Goal: Transaction & Acquisition: Purchase product/service

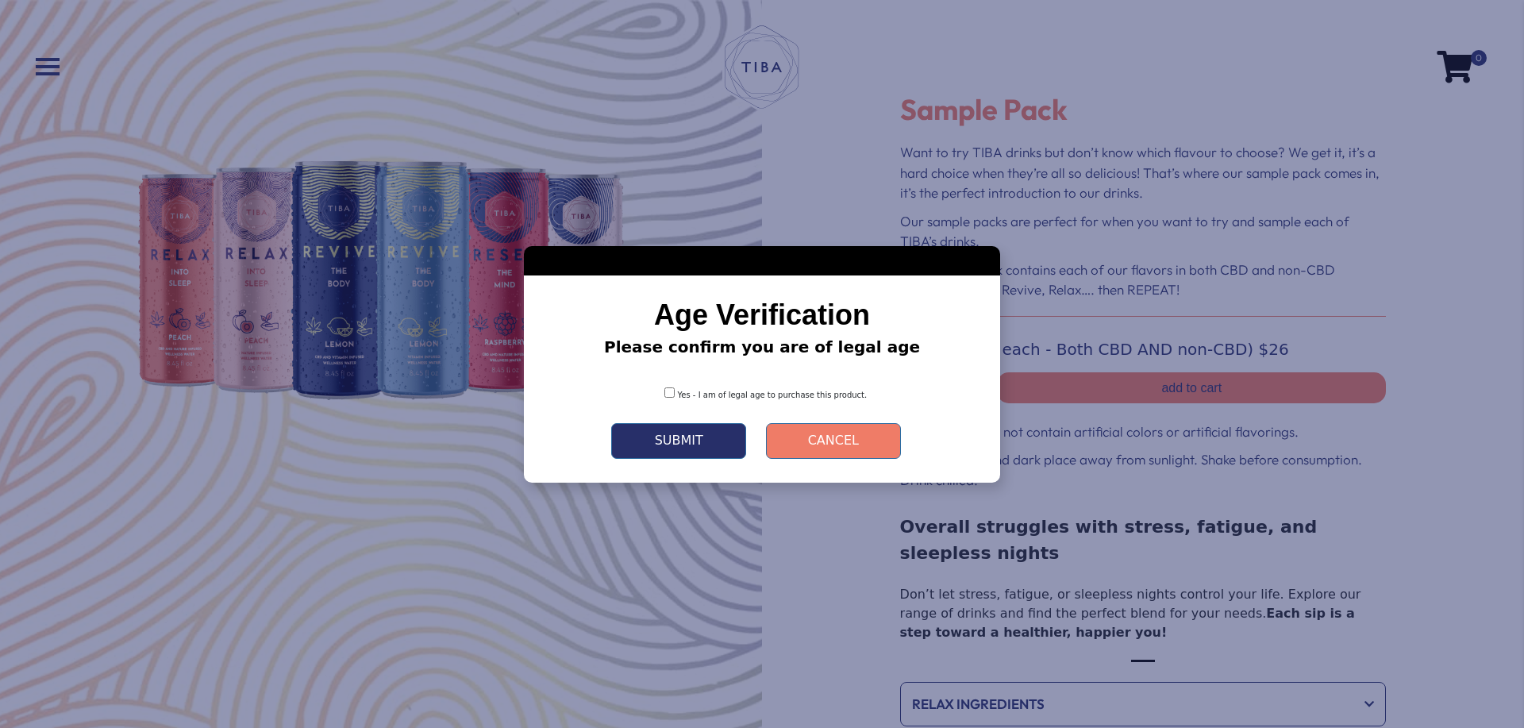
click at [672, 397] on div "Yes - I am of legal age to purchase this product." at bounding box center [762, 389] width 429 height 36
click at [680, 459] on div "Age Verification Please confirm you are of legal age Yes - I am of legal age to…" at bounding box center [762, 364] width 476 height 237
click at [680, 447] on button "Submit" at bounding box center [678, 441] width 135 height 36
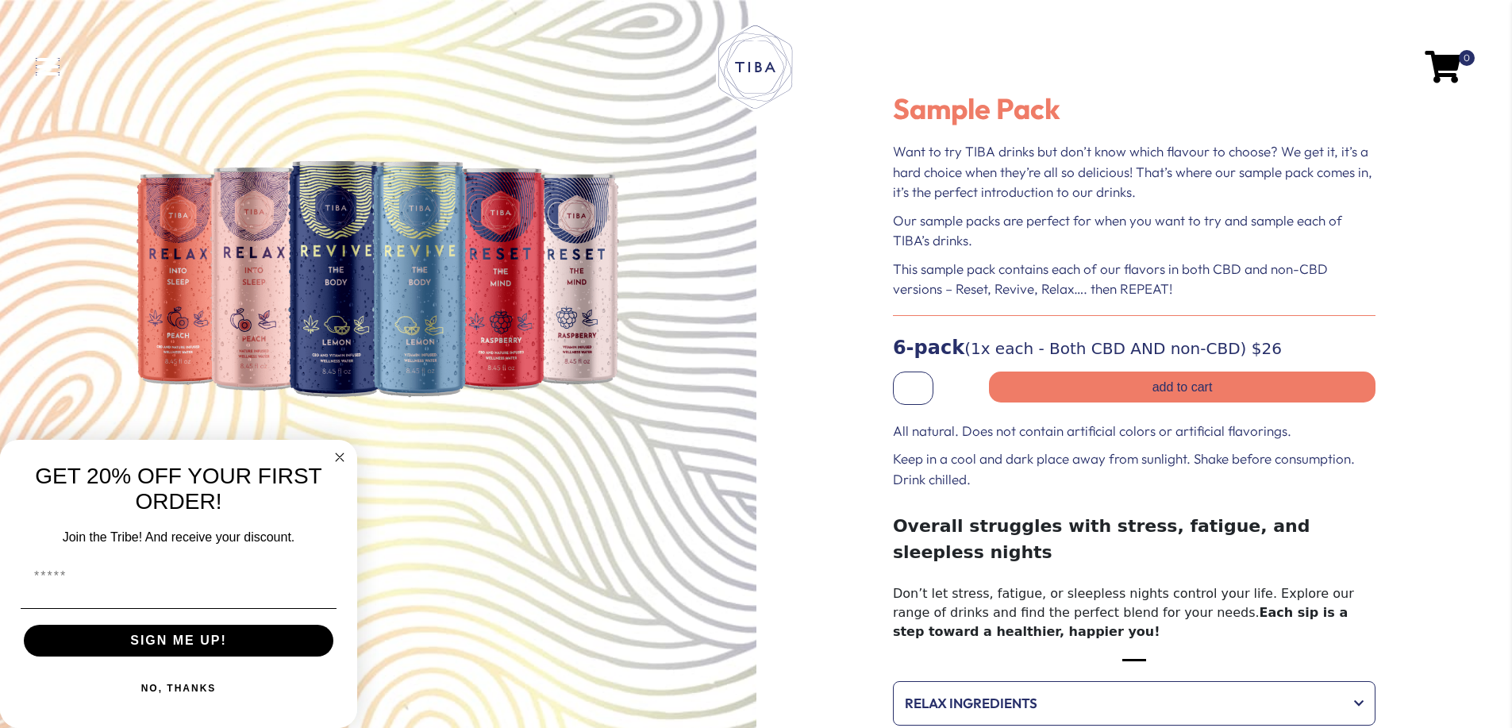
click at [54, 67] on span at bounding box center [48, 66] width 24 height 3
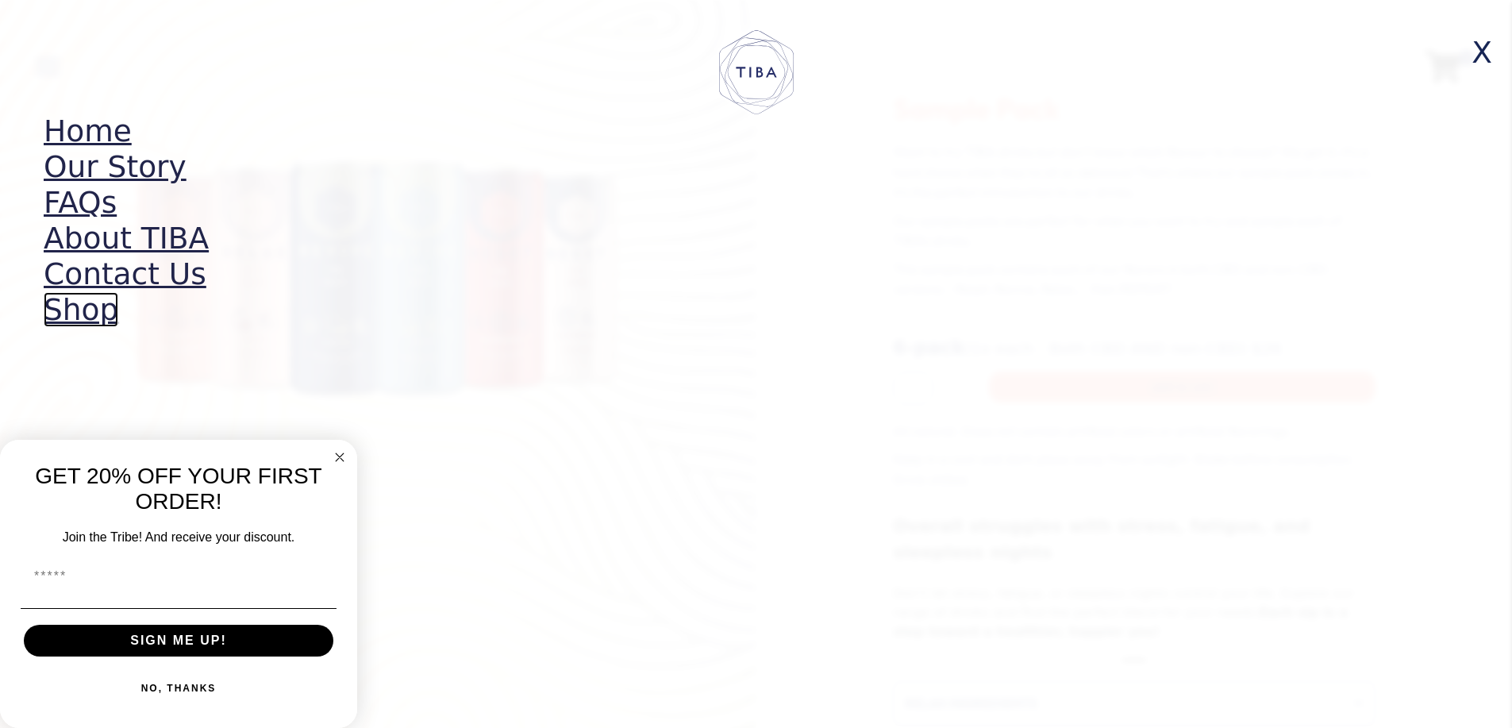
click at [80, 311] on link "Shop" at bounding box center [81, 309] width 75 height 35
click at [337, 449] on circle "Close dialog" at bounding box center [339, 458] width 18 height 18
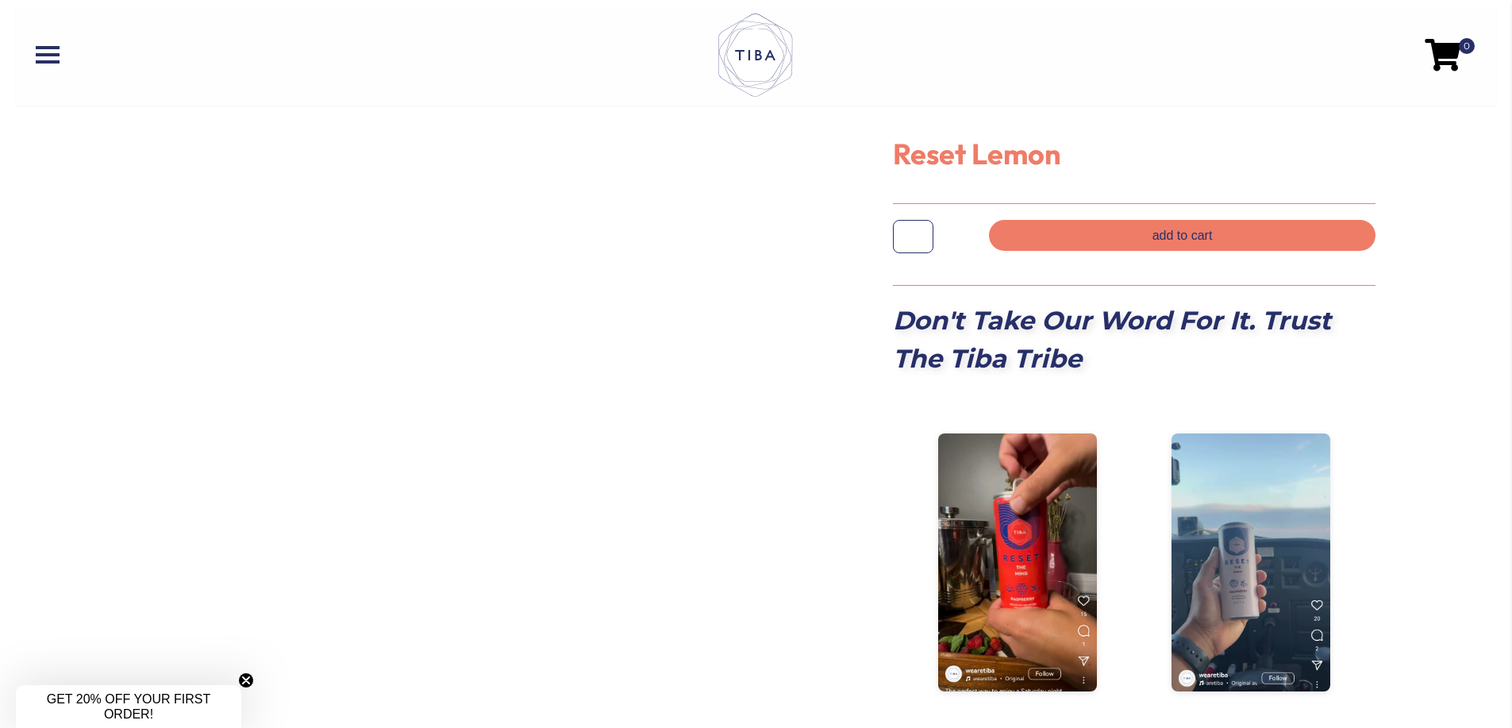
click at [398, 256] on img at bounding box center [378, 310] width 237 height 237
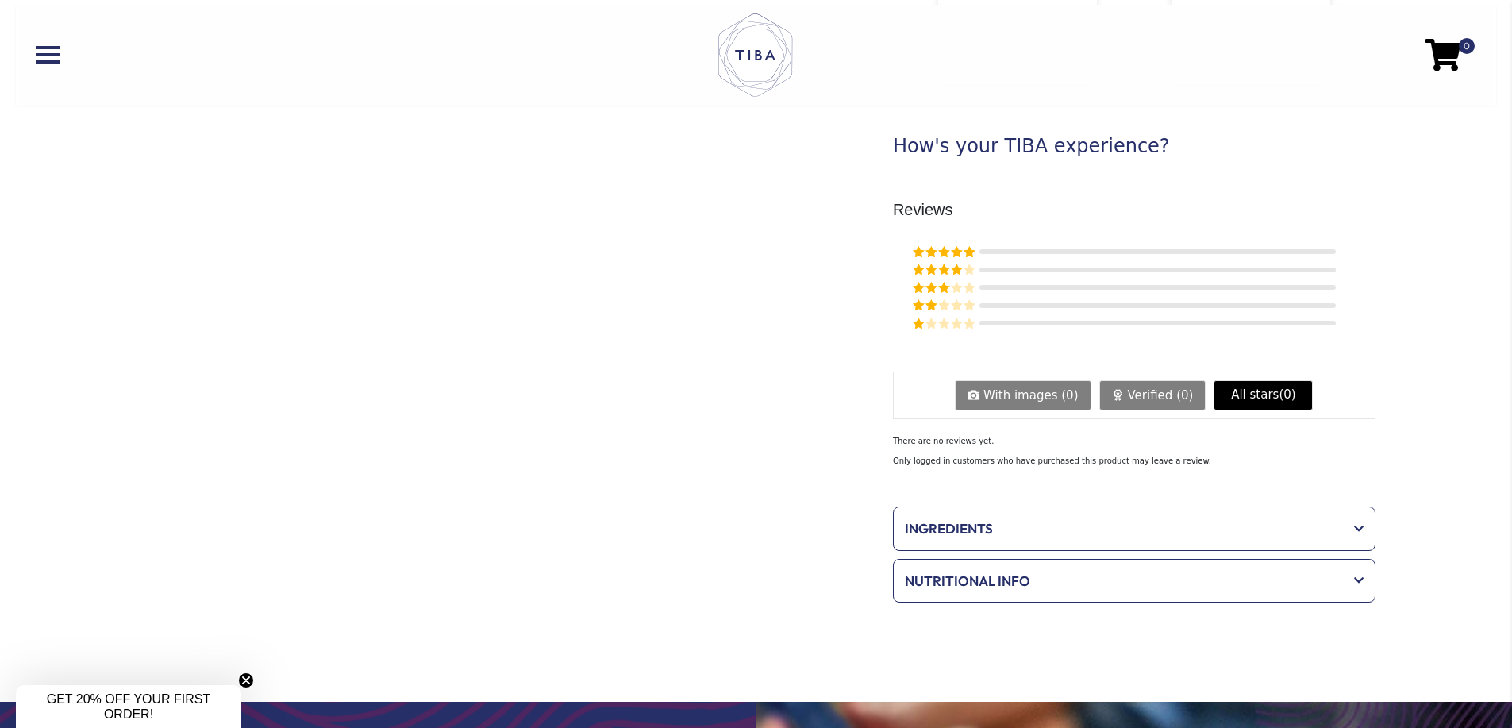
scroll to position [635, 0]
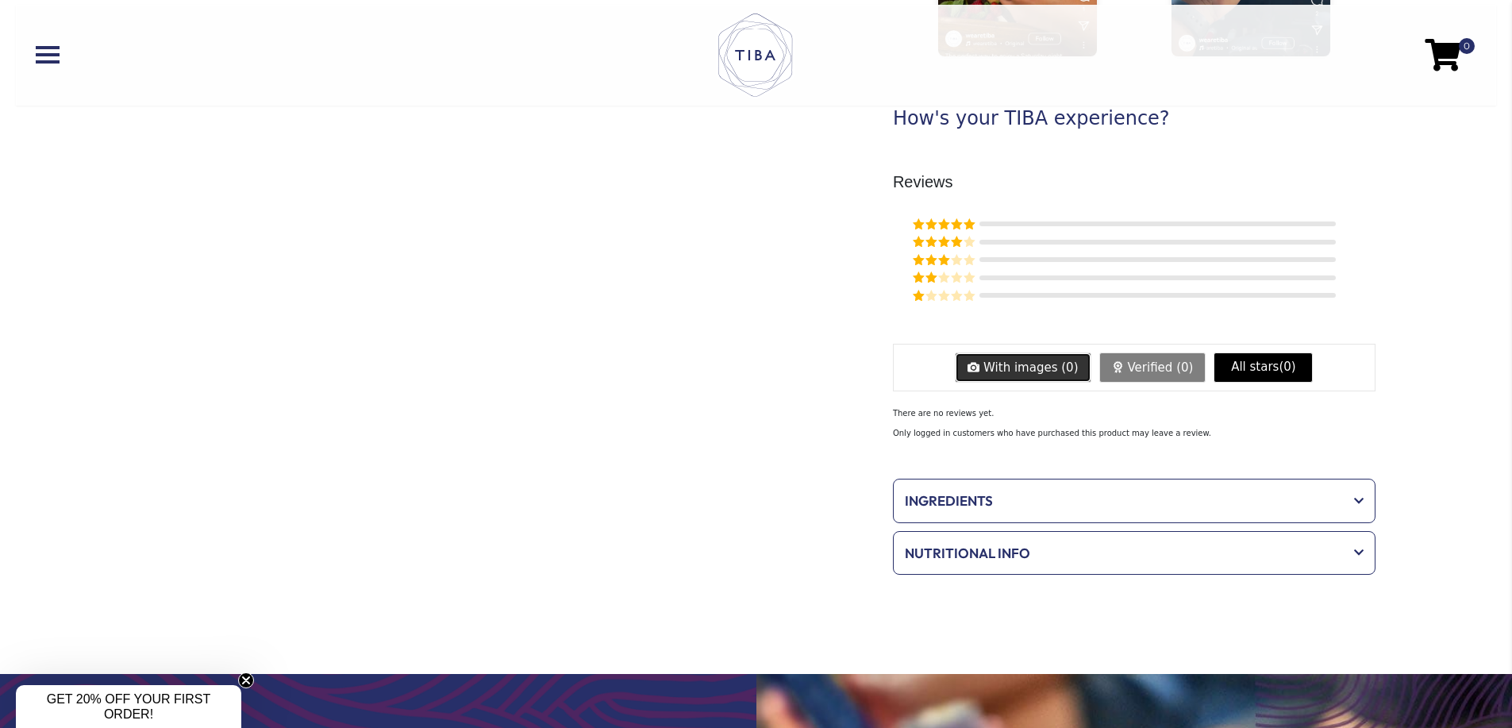
click at [1060, 361] on link "With images ( 0 )" at bounding box center [1023, 367] width 136 height 30
click at [1172, 376] on link "Verified ( 0 )" at bounding box center [1152, 367] width 107 height 30
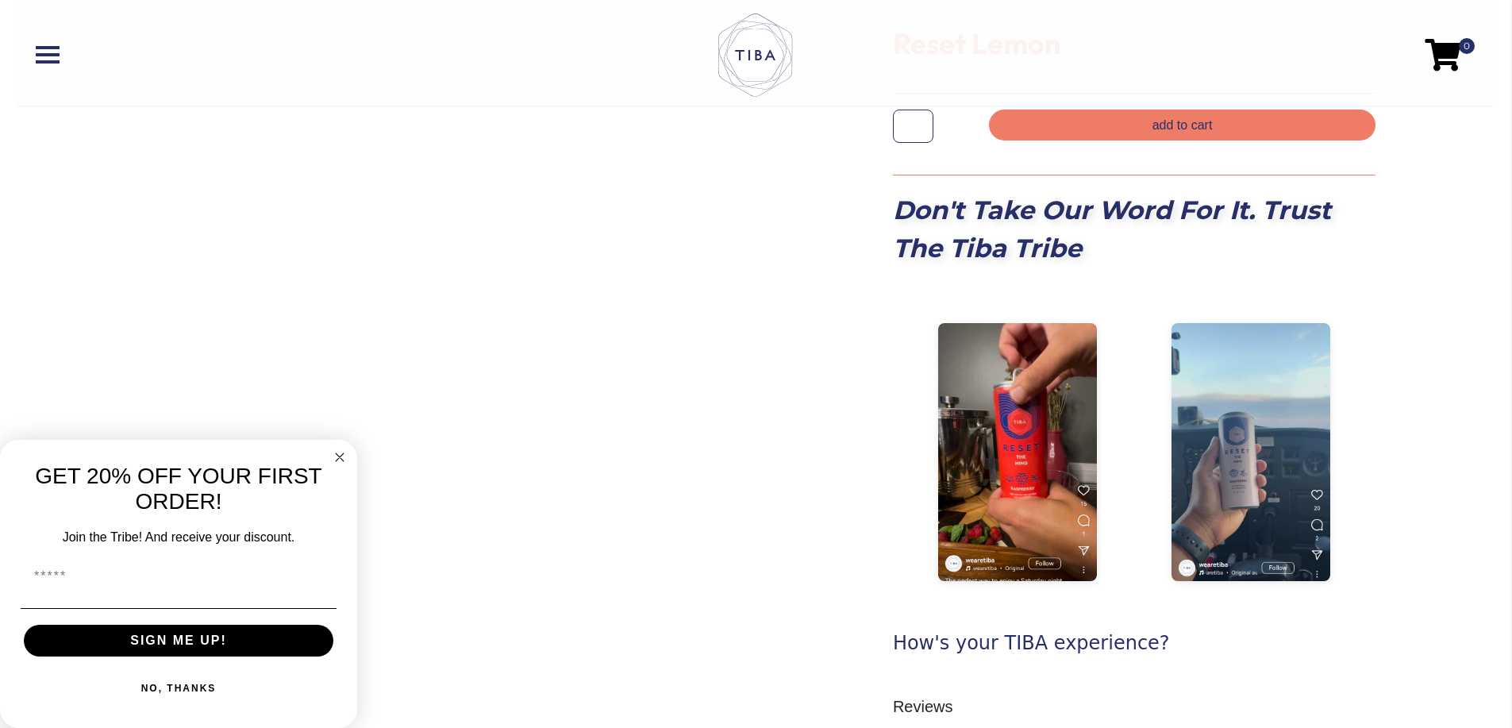
scroll to position [106, 0]
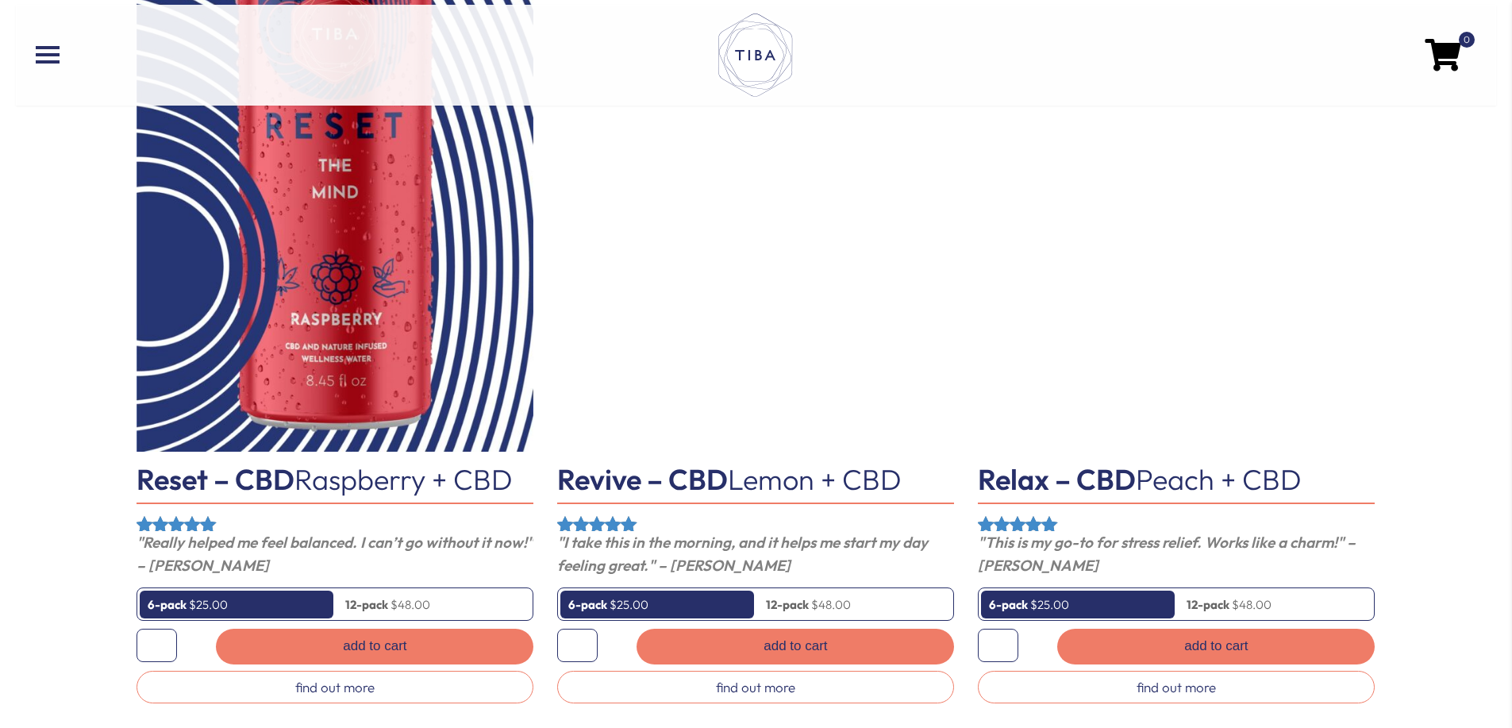
scroll to position [2011, 0]
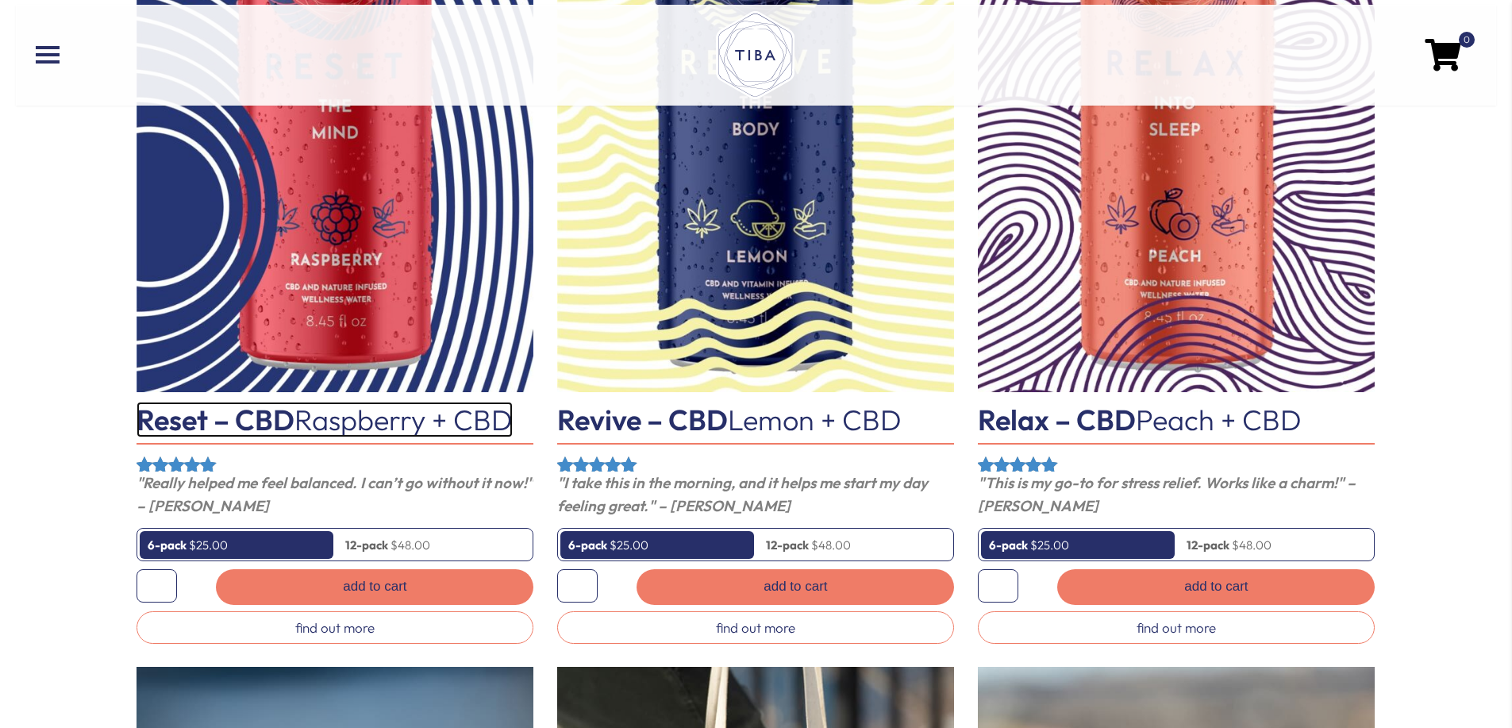
click at [374, 417] on span "Raspberry + CBD" at bounding box center [403, 420] width 218 height 36
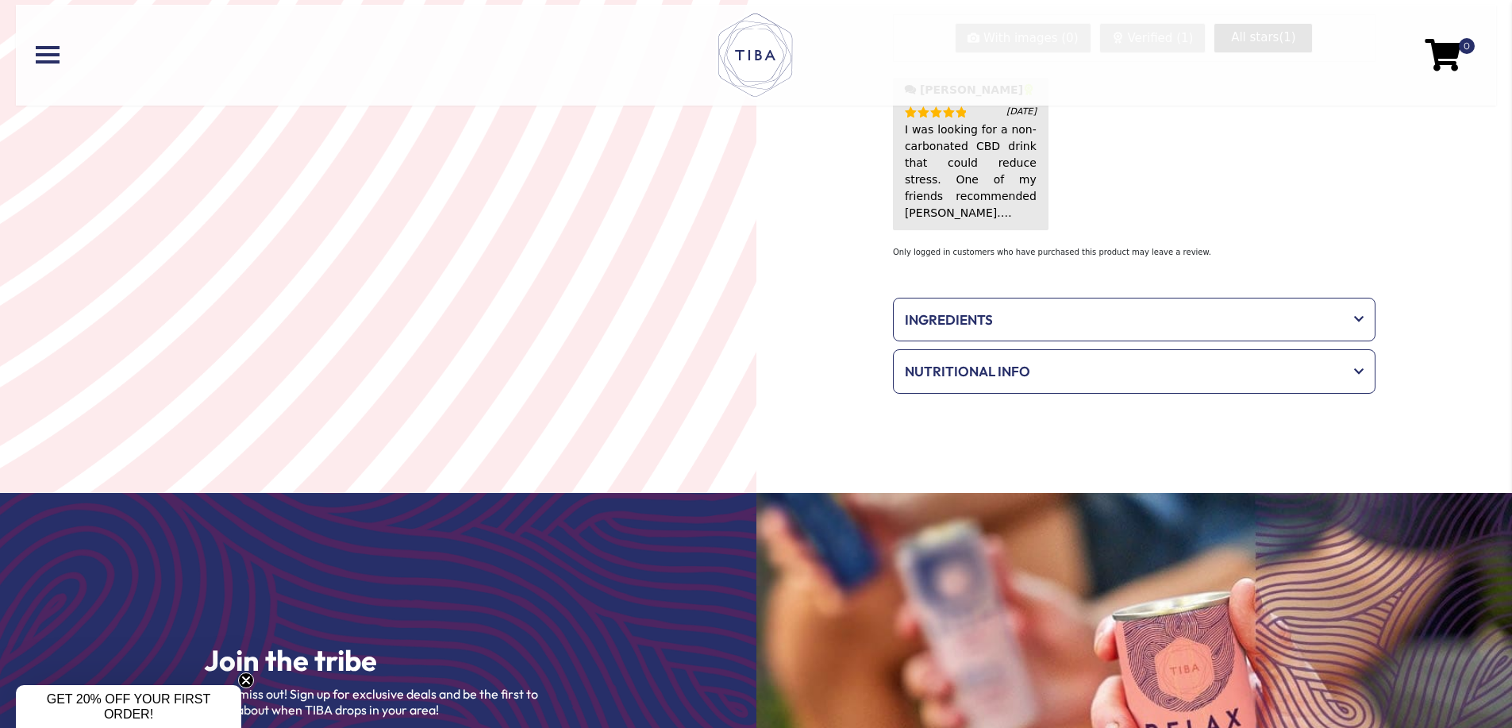
click at [1064, 310] on div "Ingredients" at bounding box center [1134, 320] width 475 height 37
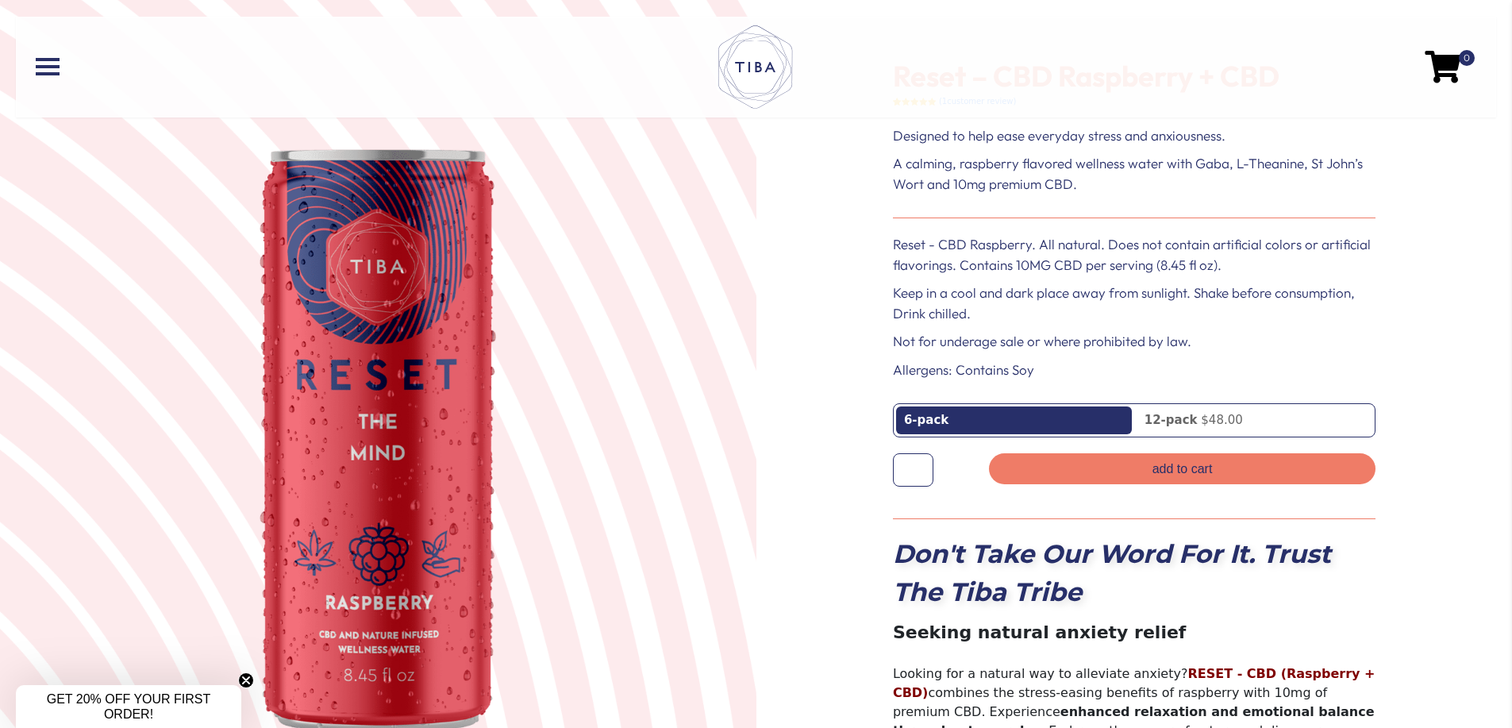
scroll to position [106, 0]
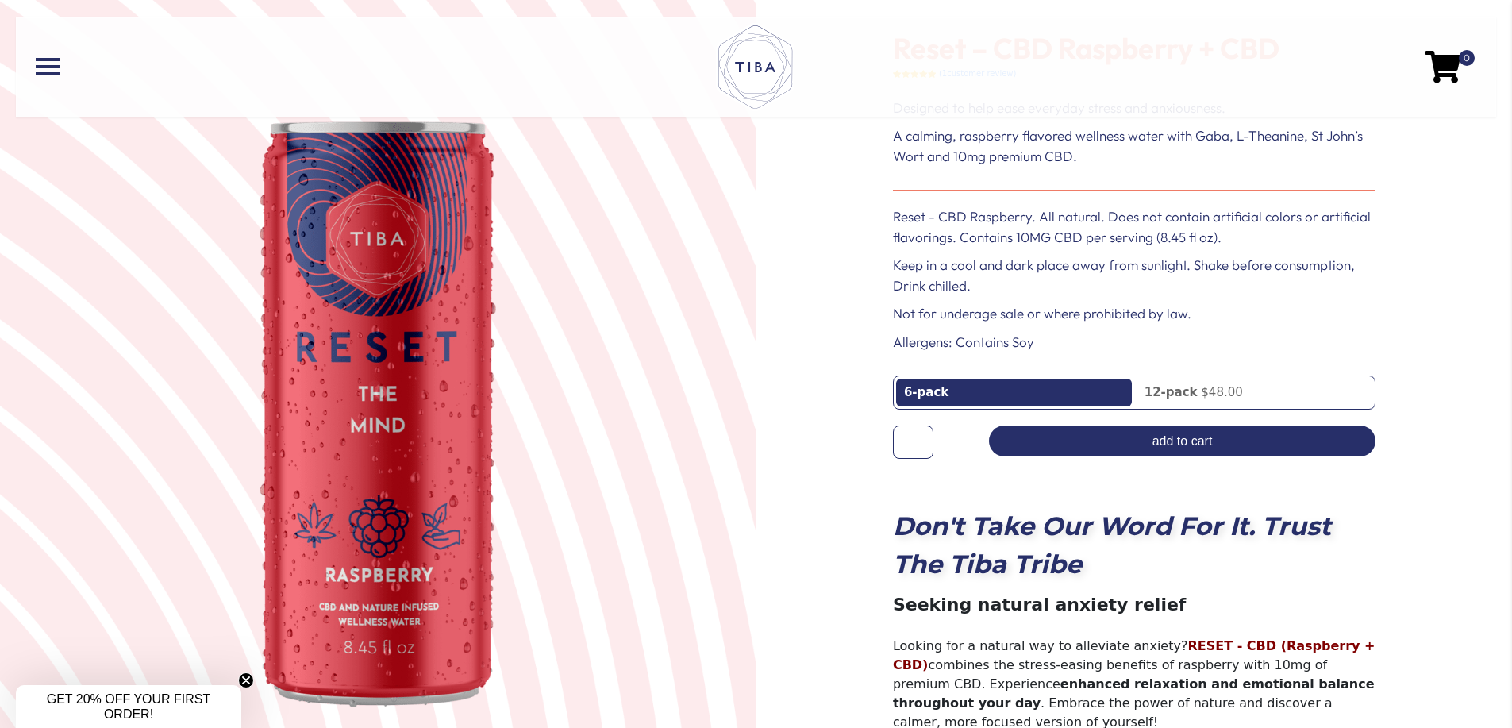
click at [1193, 441] on button "Add to cart" at bounding box center [1182, 440] width 386 height 31
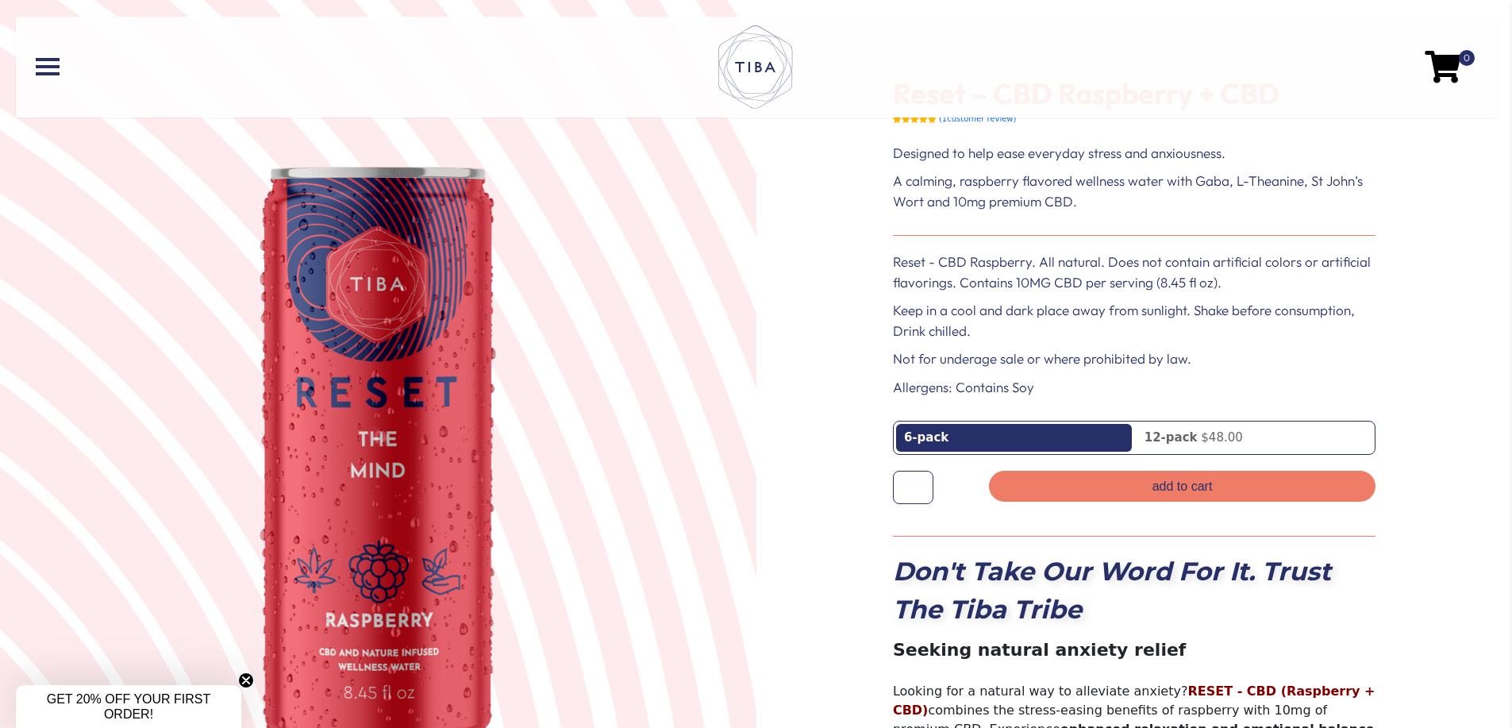
scroll to position [0, 0]
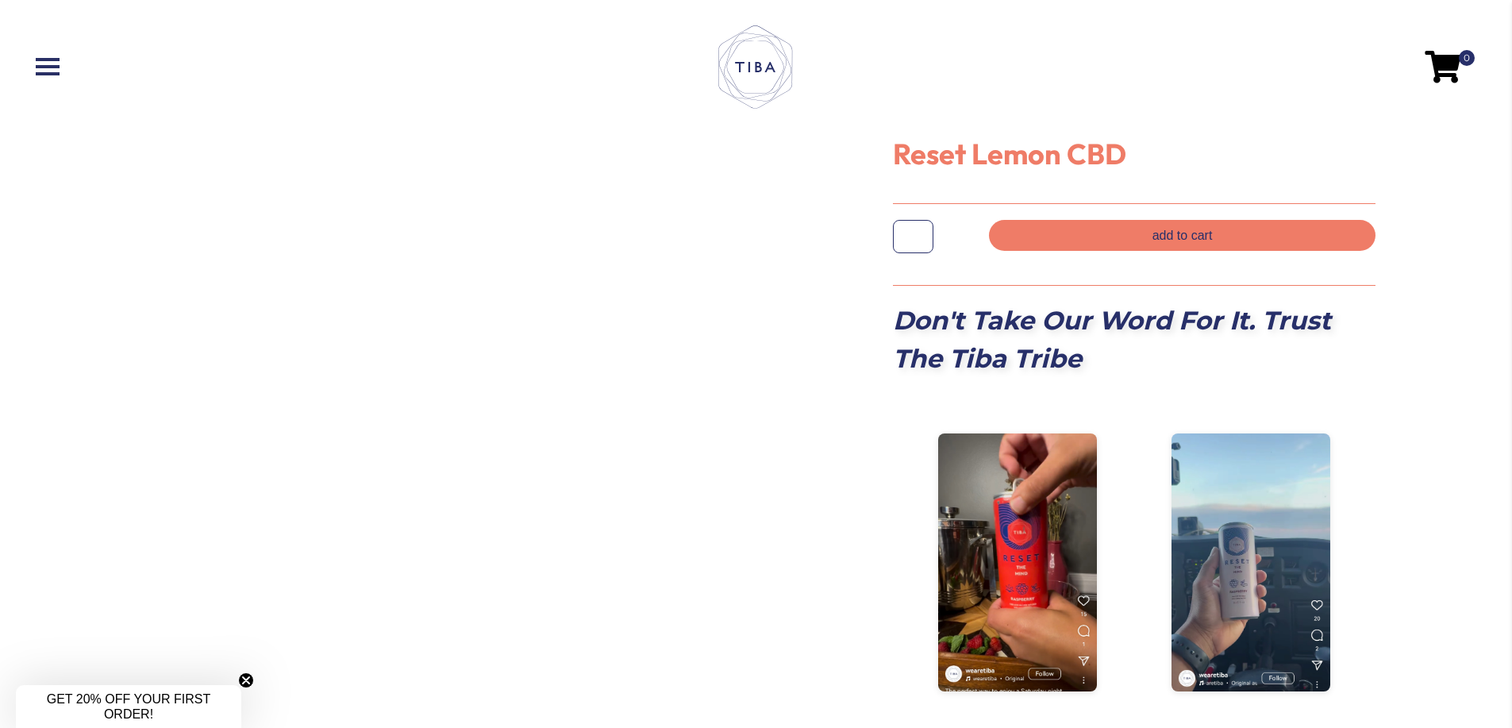
drag, startPoint x: 791, startPoint y: 325, endPoint x: 448, endPoint y: 96, distance: 412.1
click at [785, 319] on div "Reset Lemon CBD Reset Lemon CBD quantity * Add to cart Don't Take Our Word For …" at bounding box center [1134, 654] width 756 height 1309
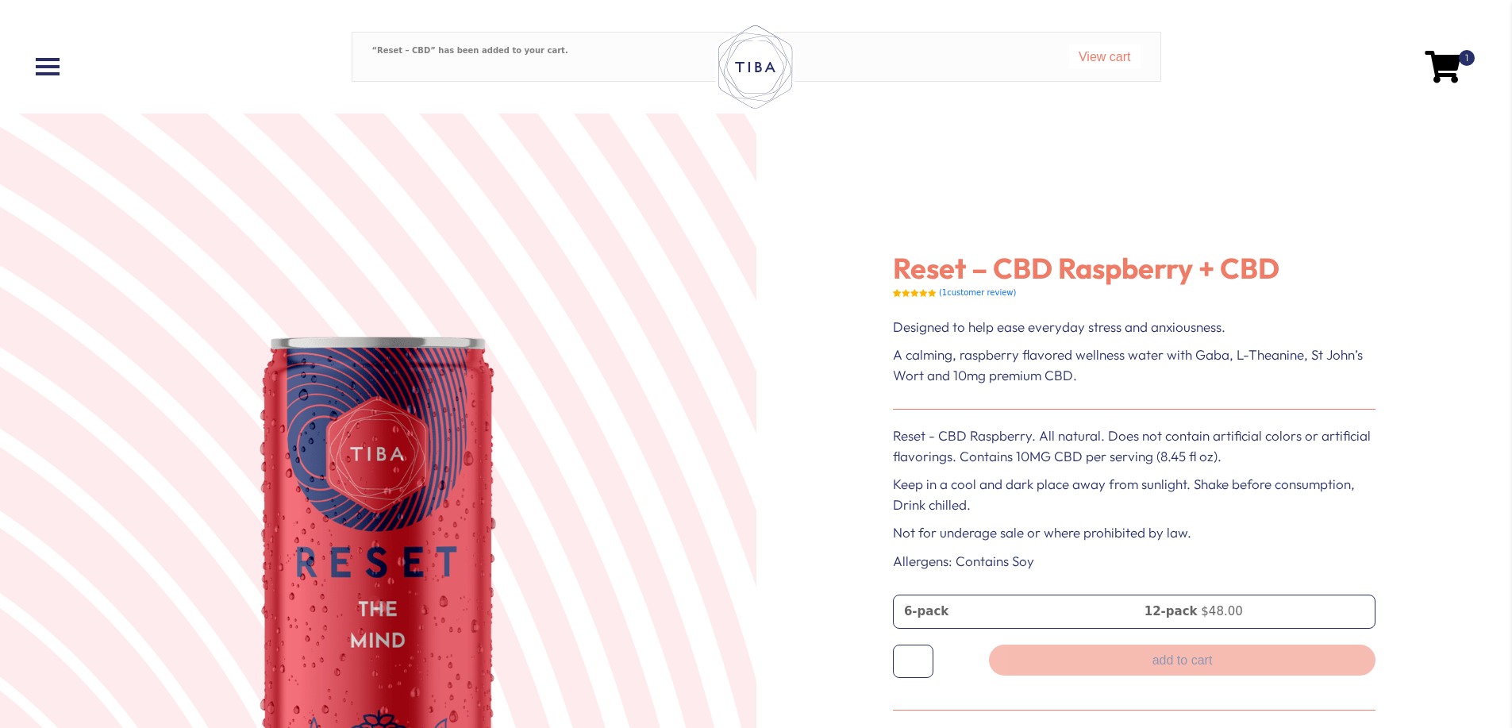
click at [1471, 80] on div "1" at bounding box center [1236, 67] width 480 height 64
click at [1447, 64] on span at bounding box center [1443, 67] width 36 height 32
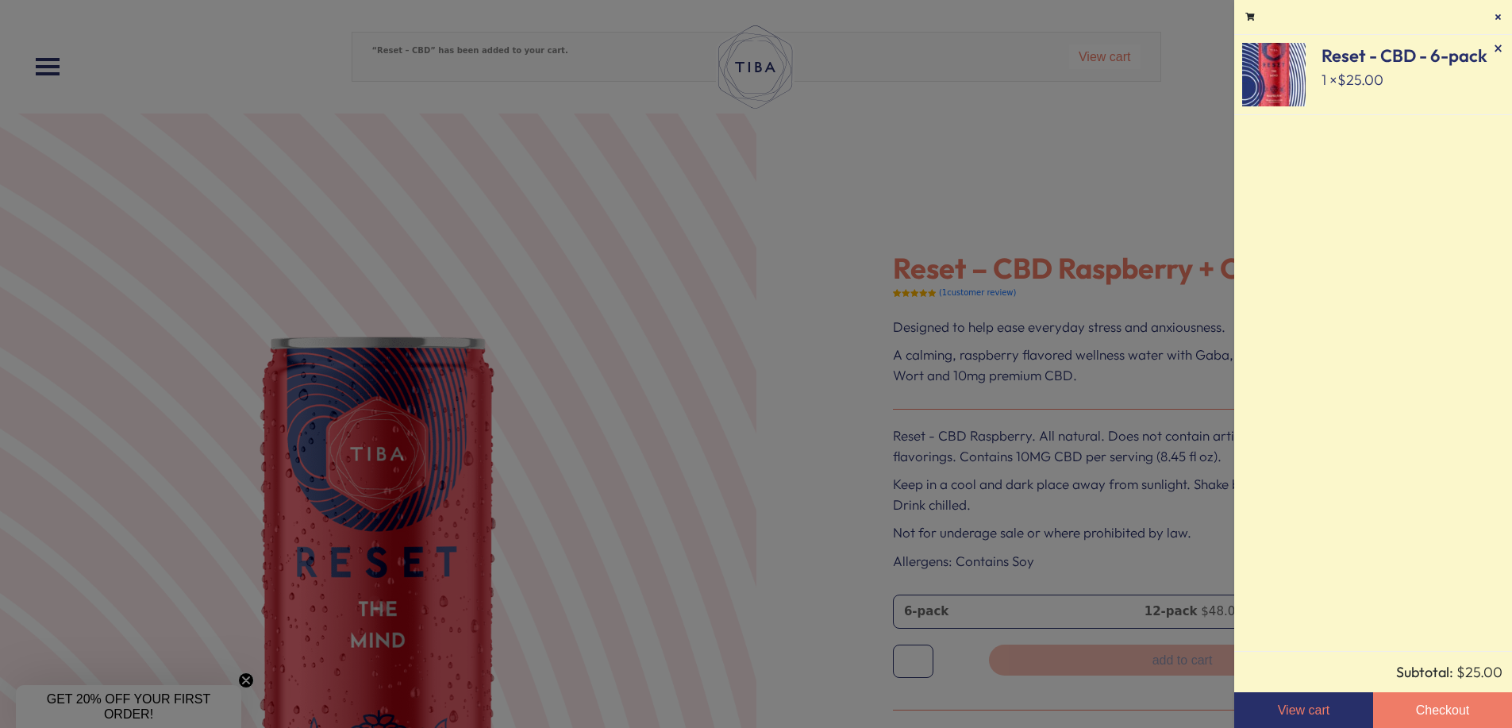
click at [947, 140] on div at bounding box center [756, 364] width 1512 height 728
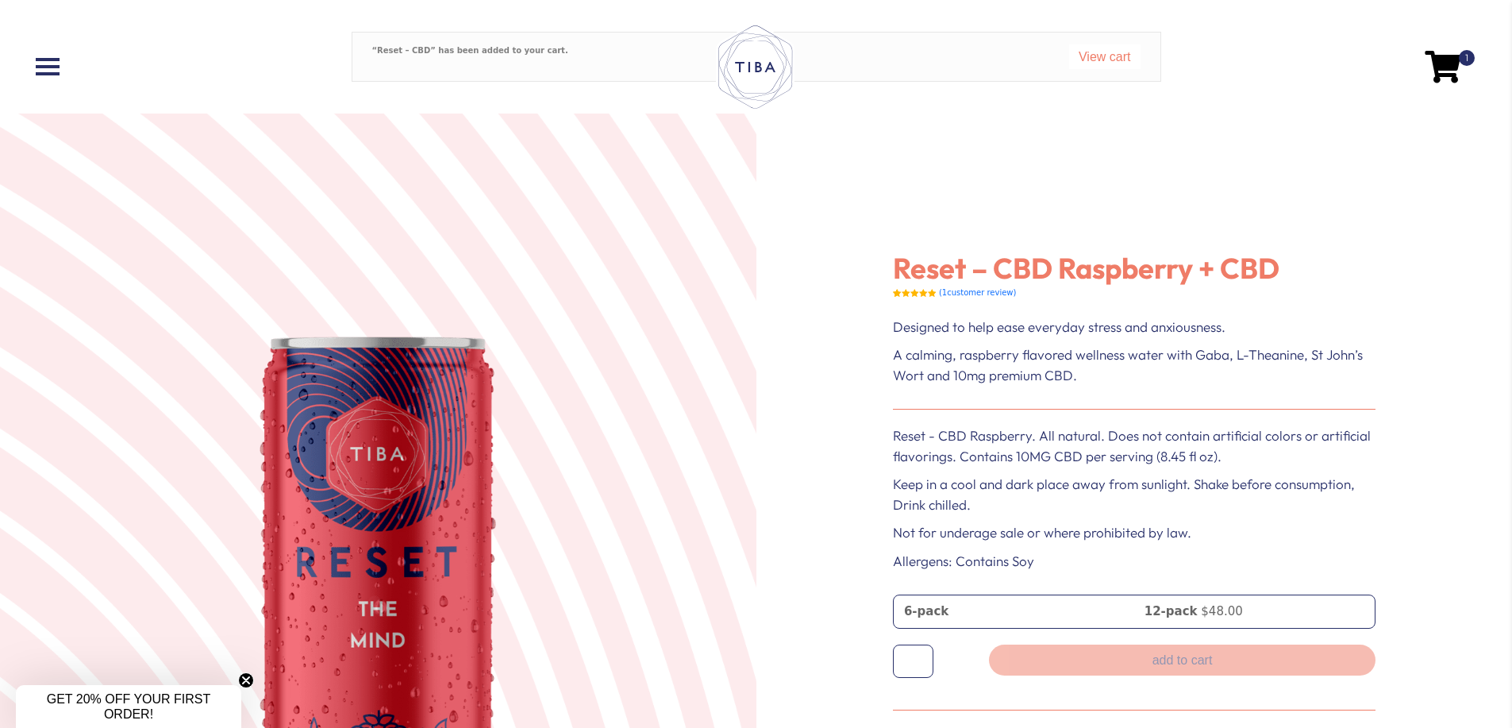
click at [1108, 57] on div "1" at bounding box center [1236, 67] width 448 height 32
drag, startPoint x: 1023, startPoint y: 52, endPoint x: 1105, endPoint y: 61, distance: 82.2
click at [1031, 55] on div "1" at bounding box center [1236, 67] width 448 height 32
click at [1105, 61] on div "1" at bounding box center [1236, 67] width 448 height 32
click at [1111, 56] on div "1" at bounding box center [1236, 67] width 448 height 32
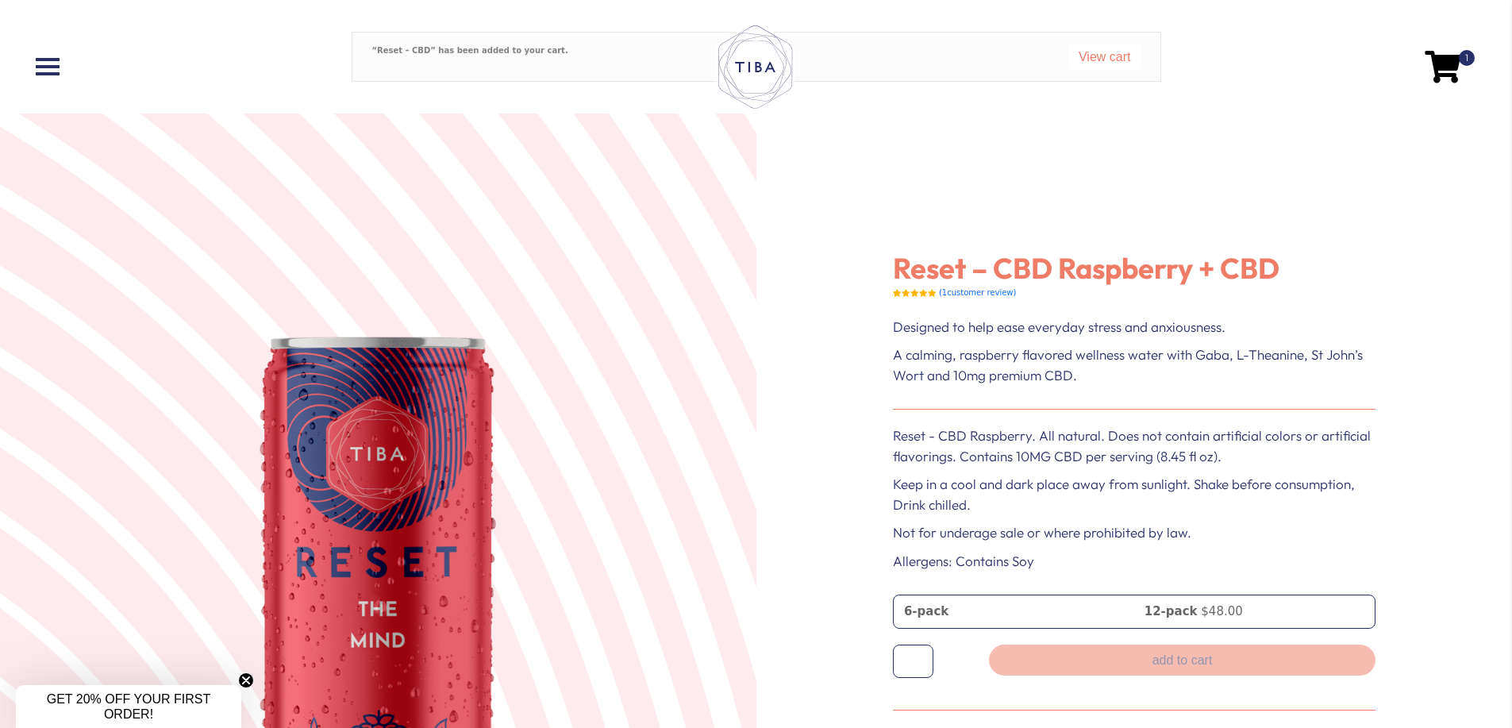
click at [1468, 79] on div "1" at bounding box center [1236, 67] width 480 height 64
click at [1447, 72] on span at bounding box center [1443, 67] width 36 height 32
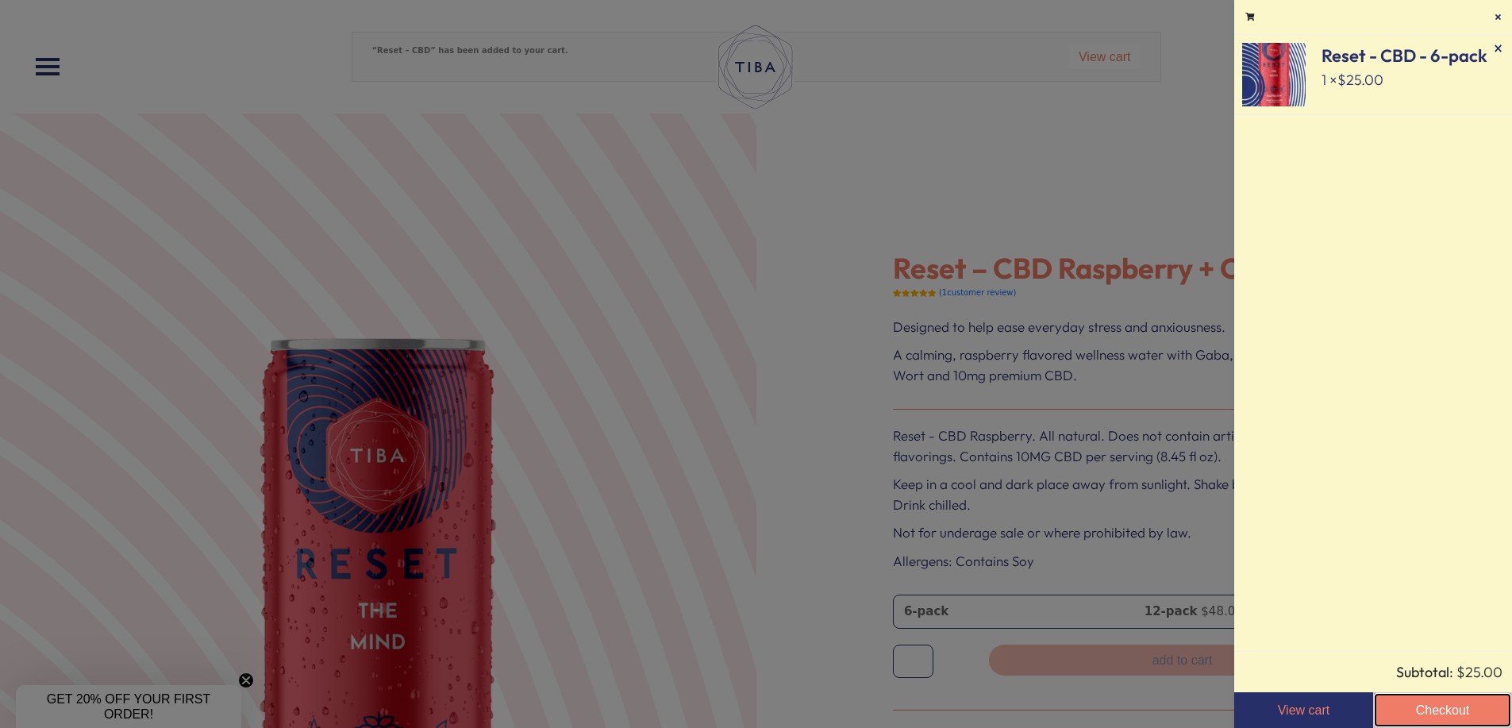
click at [1449, 710] on link "Checkout" at bounding box center [1442, 710] width 139 height 36
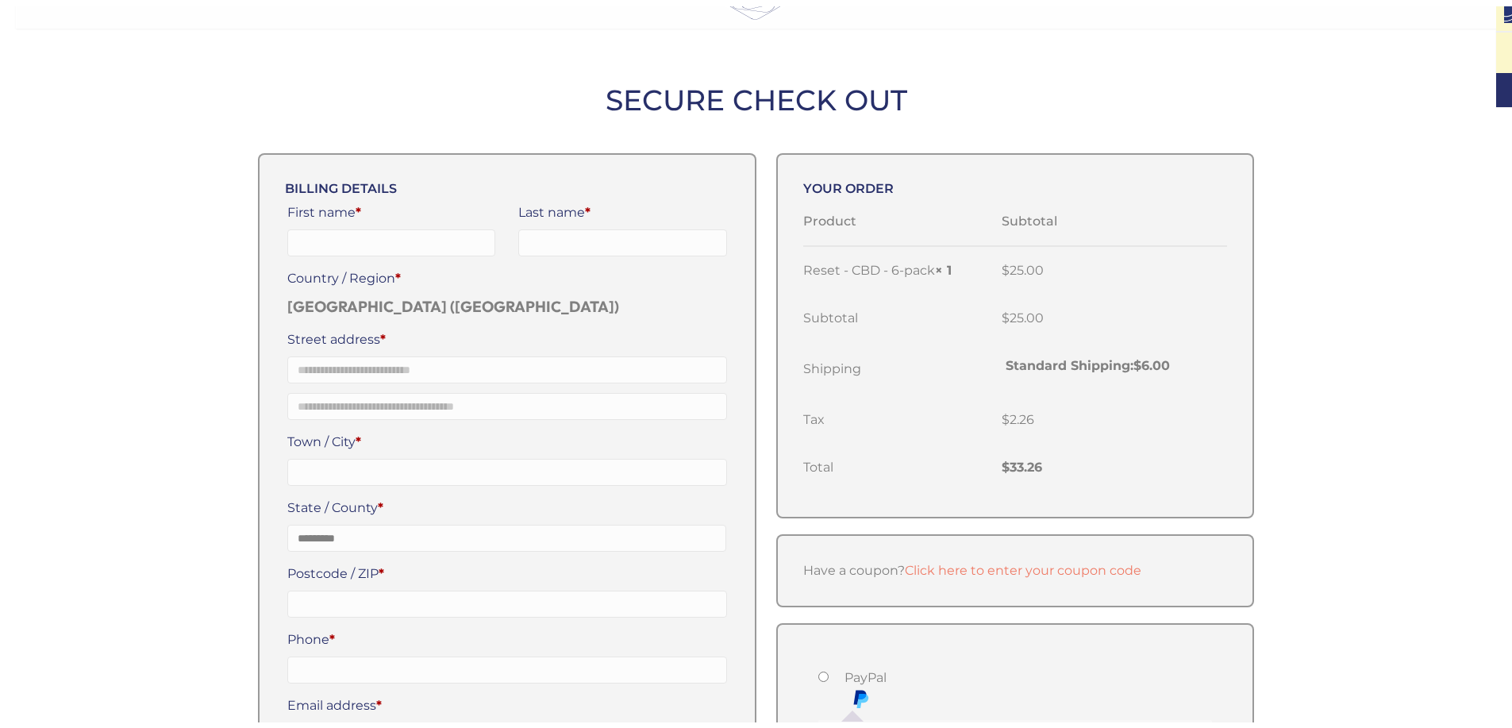
scroll to position [106, 0]
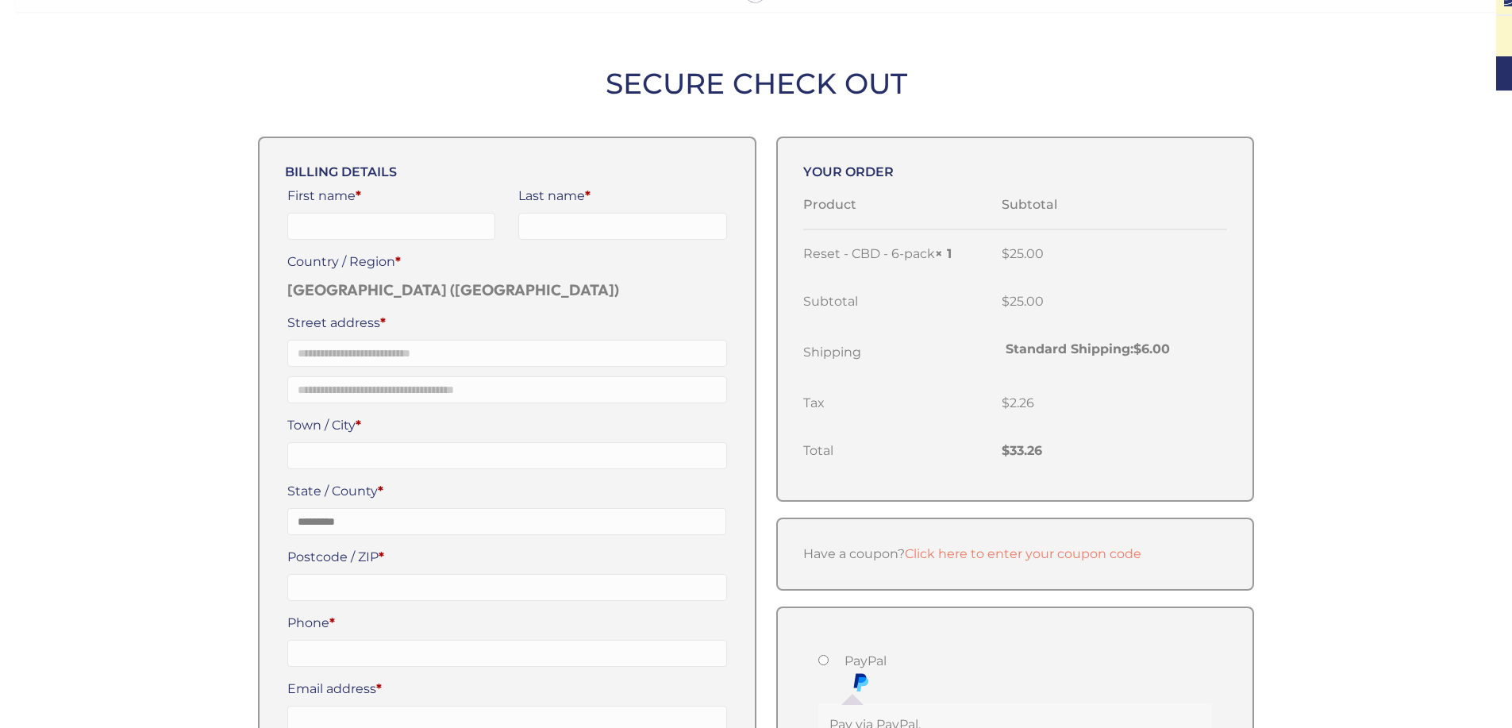
select select "**"
click at [387, 218] on input "First name *" at bounding box center [391, 226] width 209 height 27
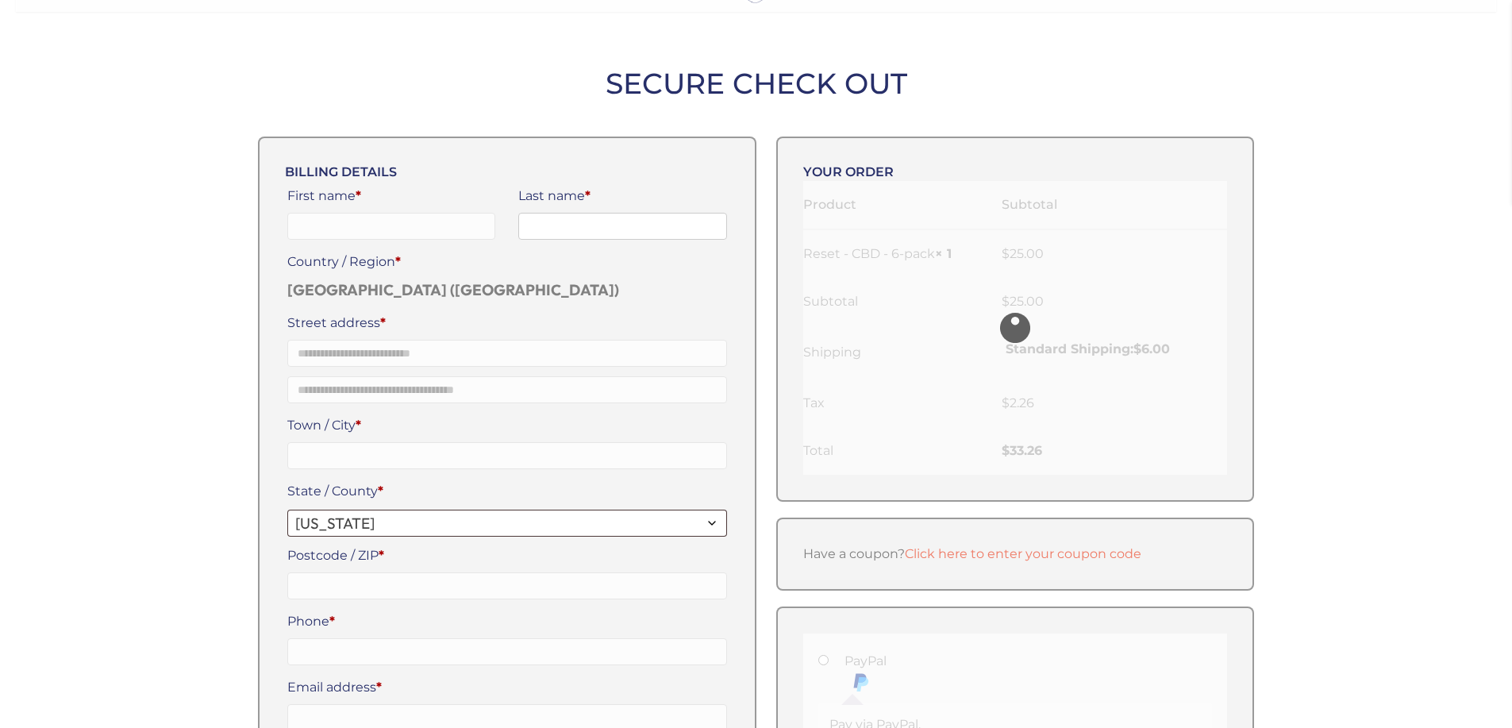
click at [626, 229] on input "Last name *" at bounding box center [622, 226] width 209 height 27
click at [379, 217] on input "First name *" at bounding box center [391, 226] width 209 height 27
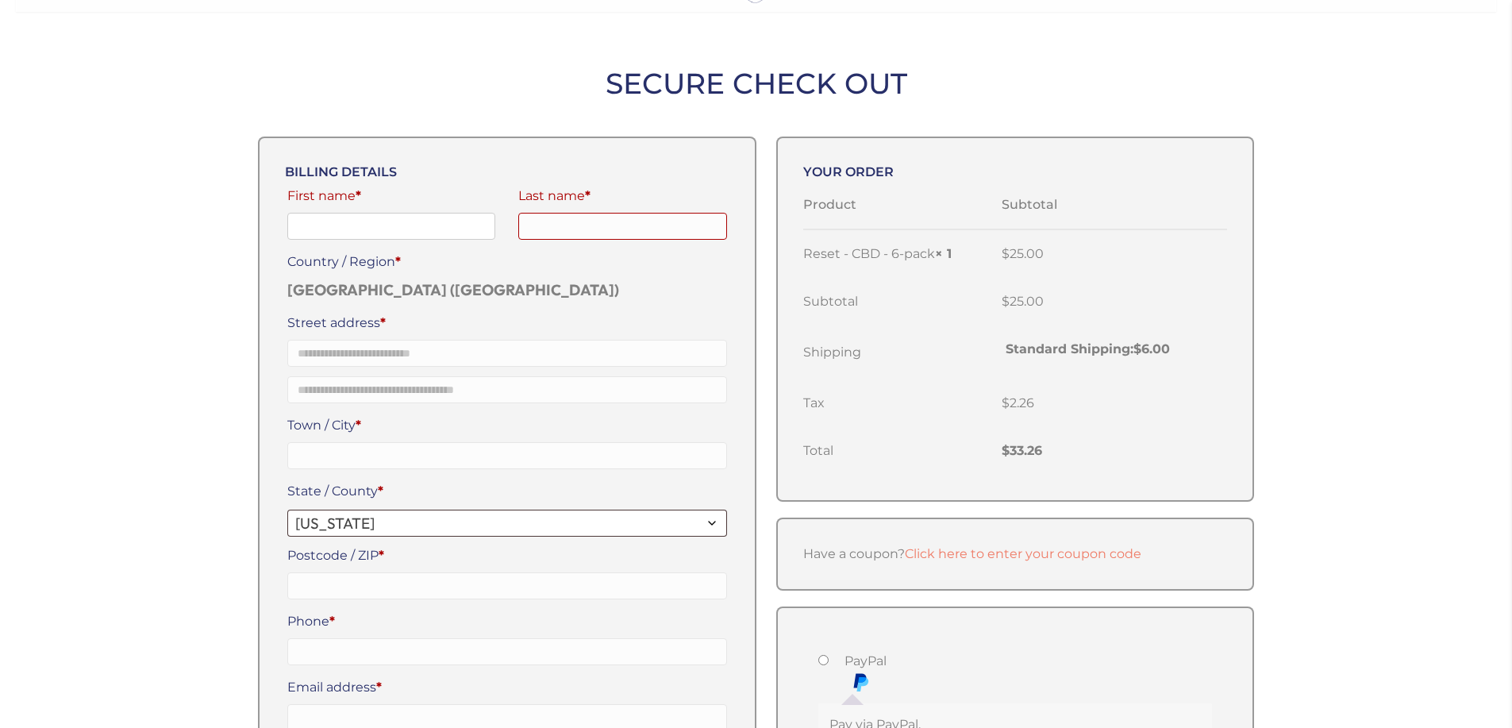
type input "**********"
type input "*******"
type input "**********"
type input "******"
type input "****"
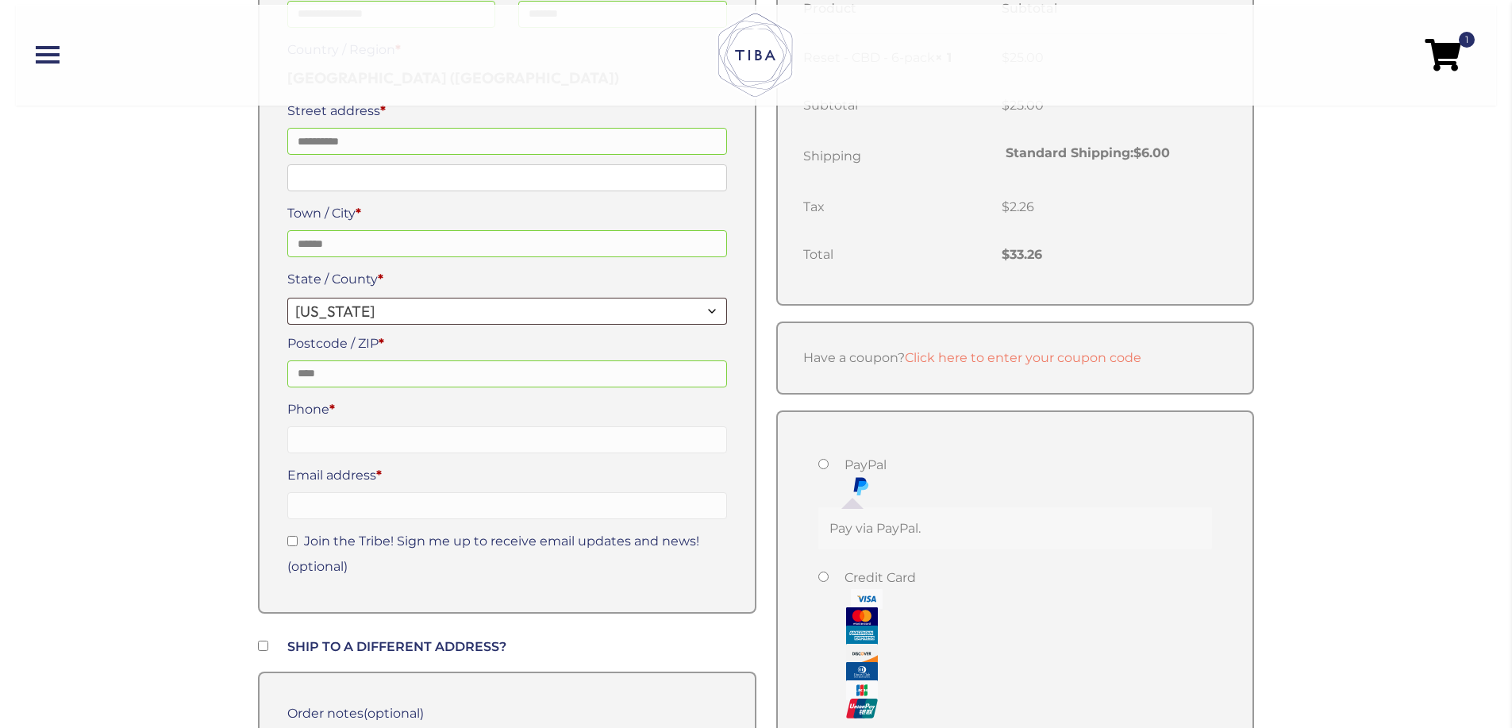
click at [409, 175] on input "Apartment, suite, unit, etc. (optional)" at bounding box center [507, 177] width 440 height 27
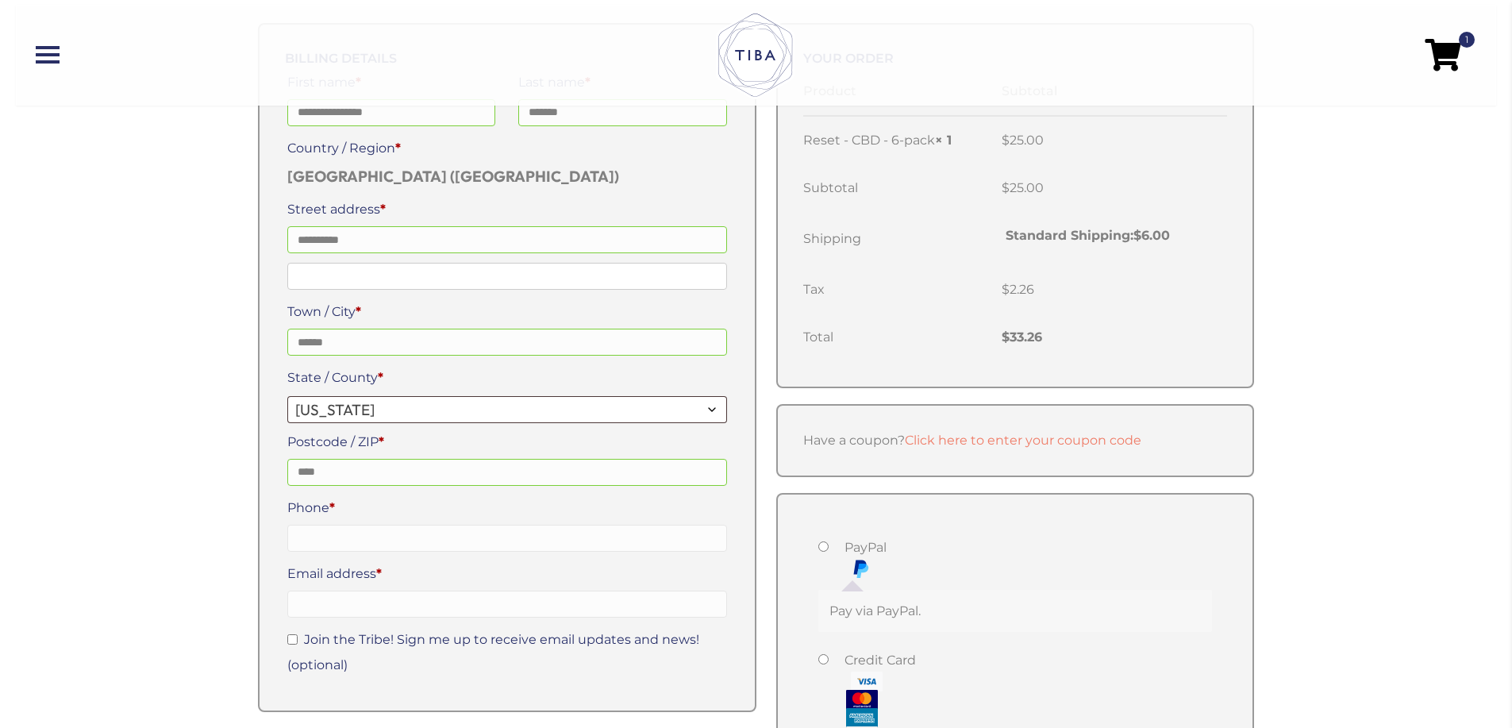
scroll to position [212, 0]
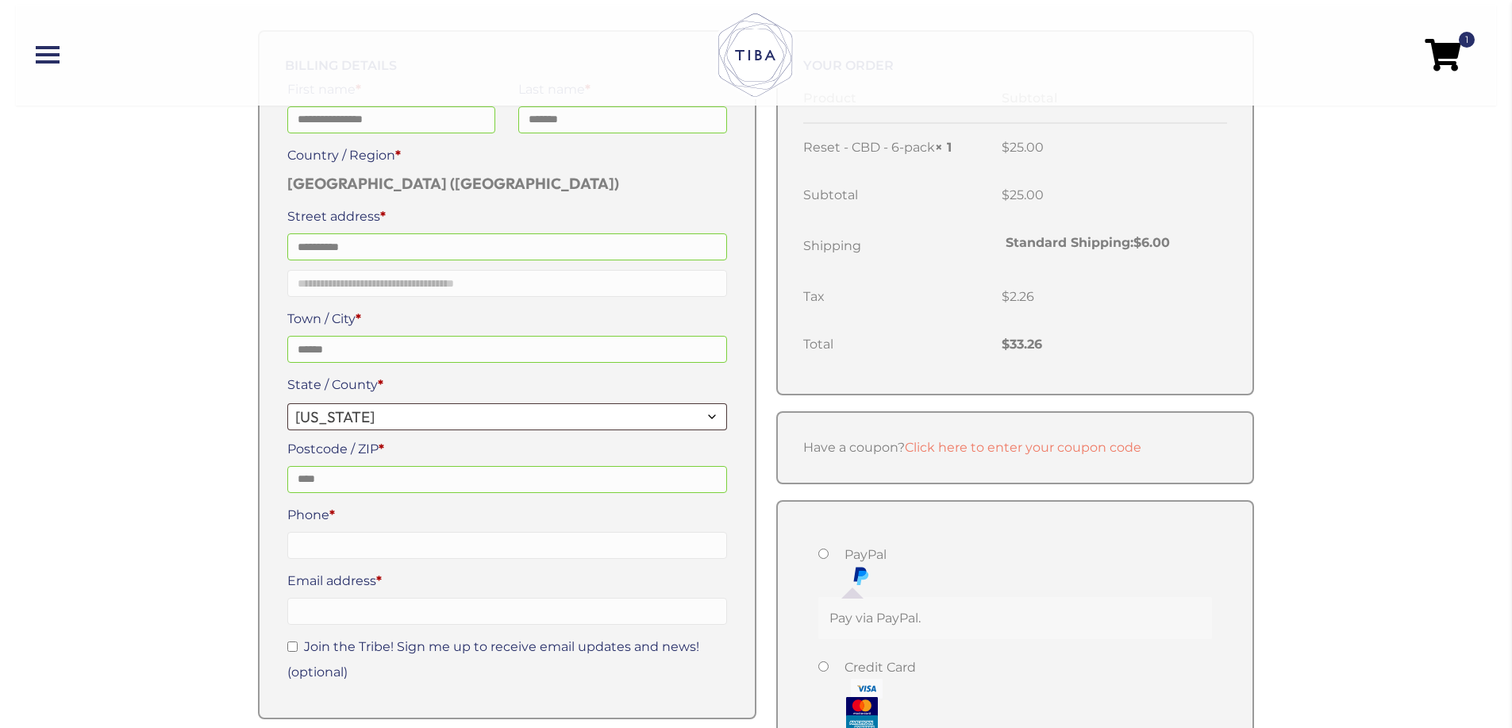
click at [386, 303] on div "**********" at bounding box center [507, 381] width 445 height 613
click at [410, 282] on input "Apartment, suite, unit, etc. (optional)" at bounding box center [507, 283] width 440 height 27
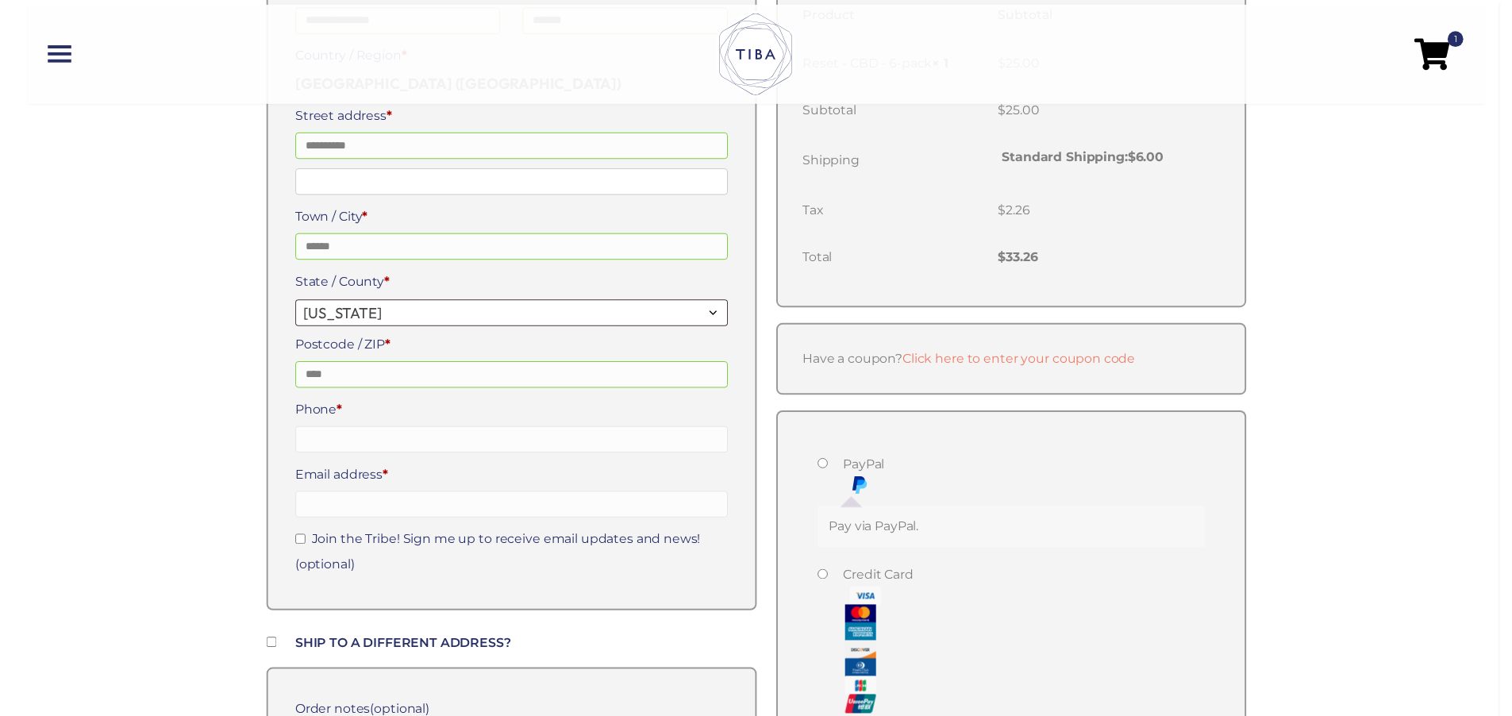
scroll to position [318, 0]
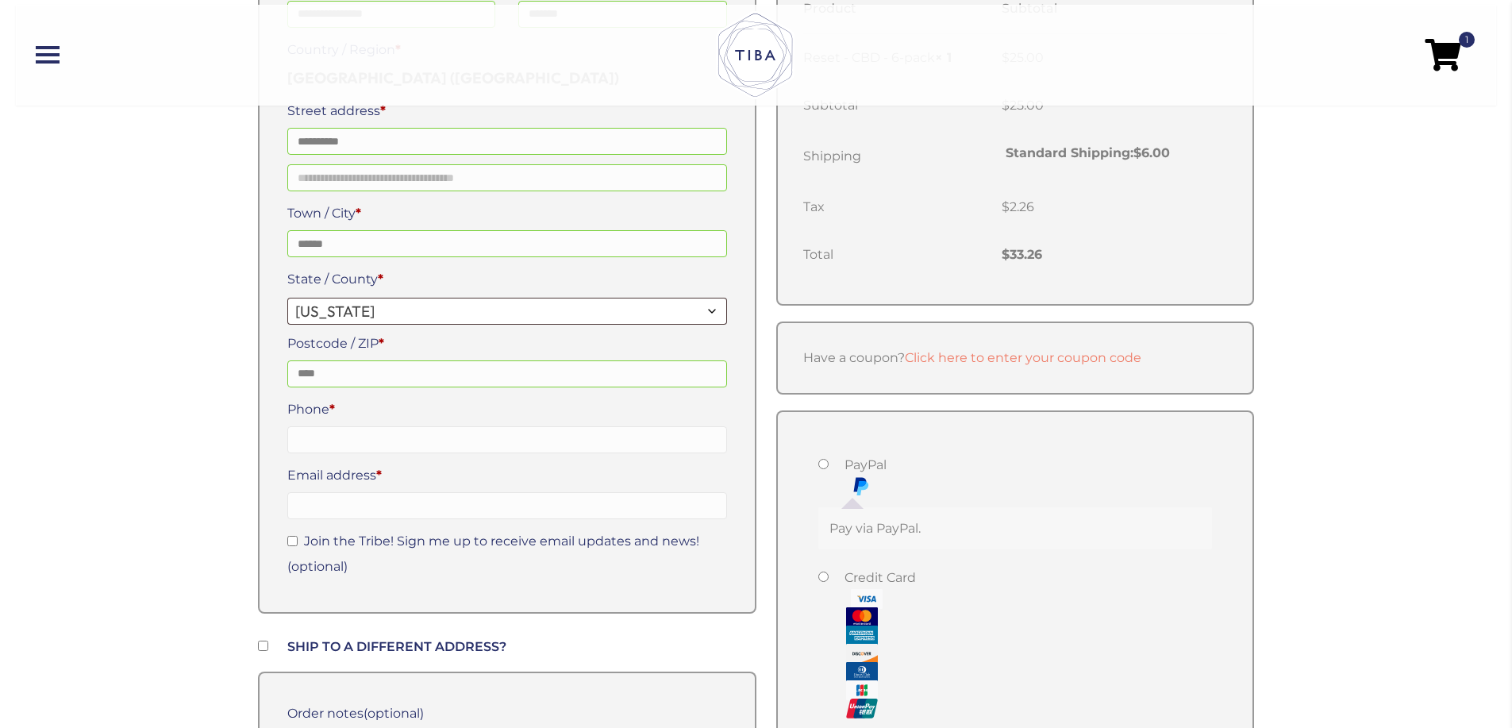
click at [421, 300] on span "[US_STATE]" at bounding box center [507, 311] width 440 height 27
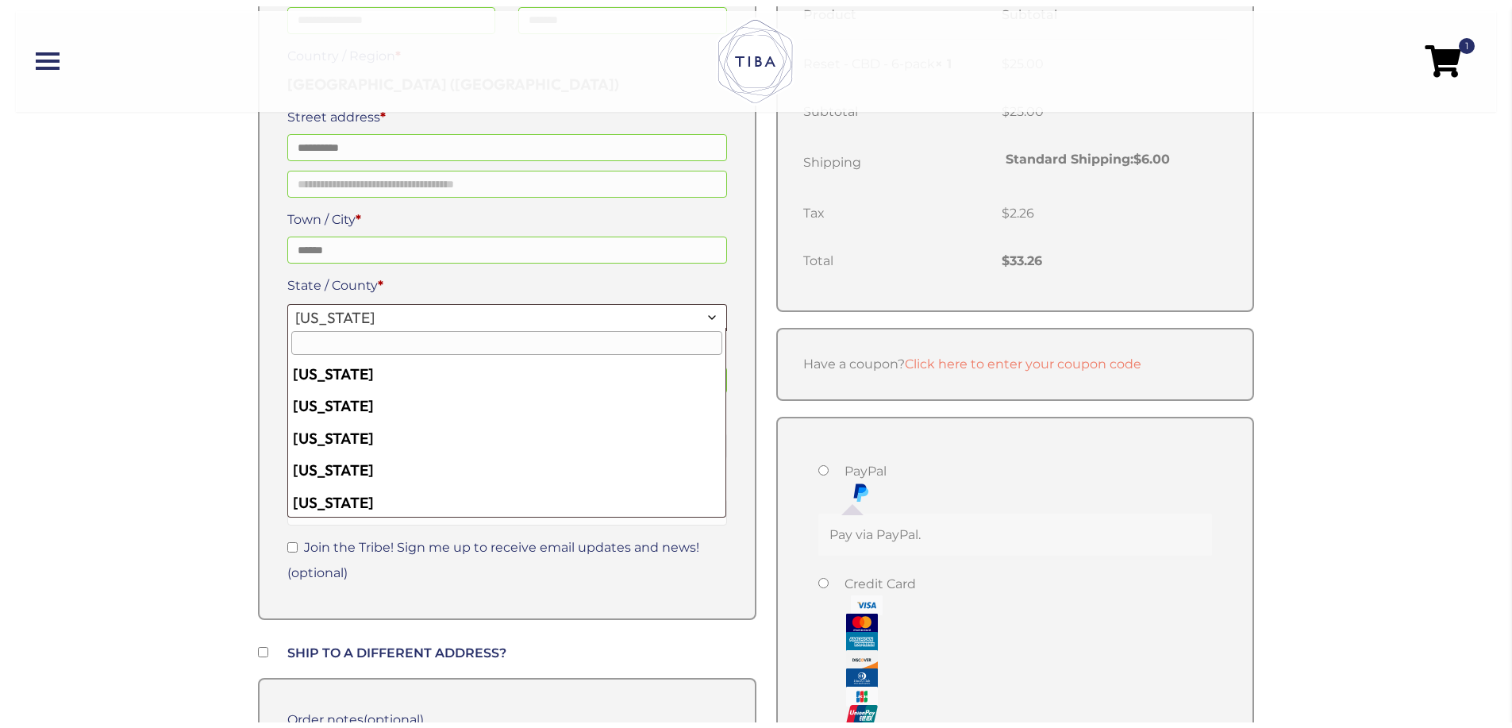
scroll to position [676, 0]
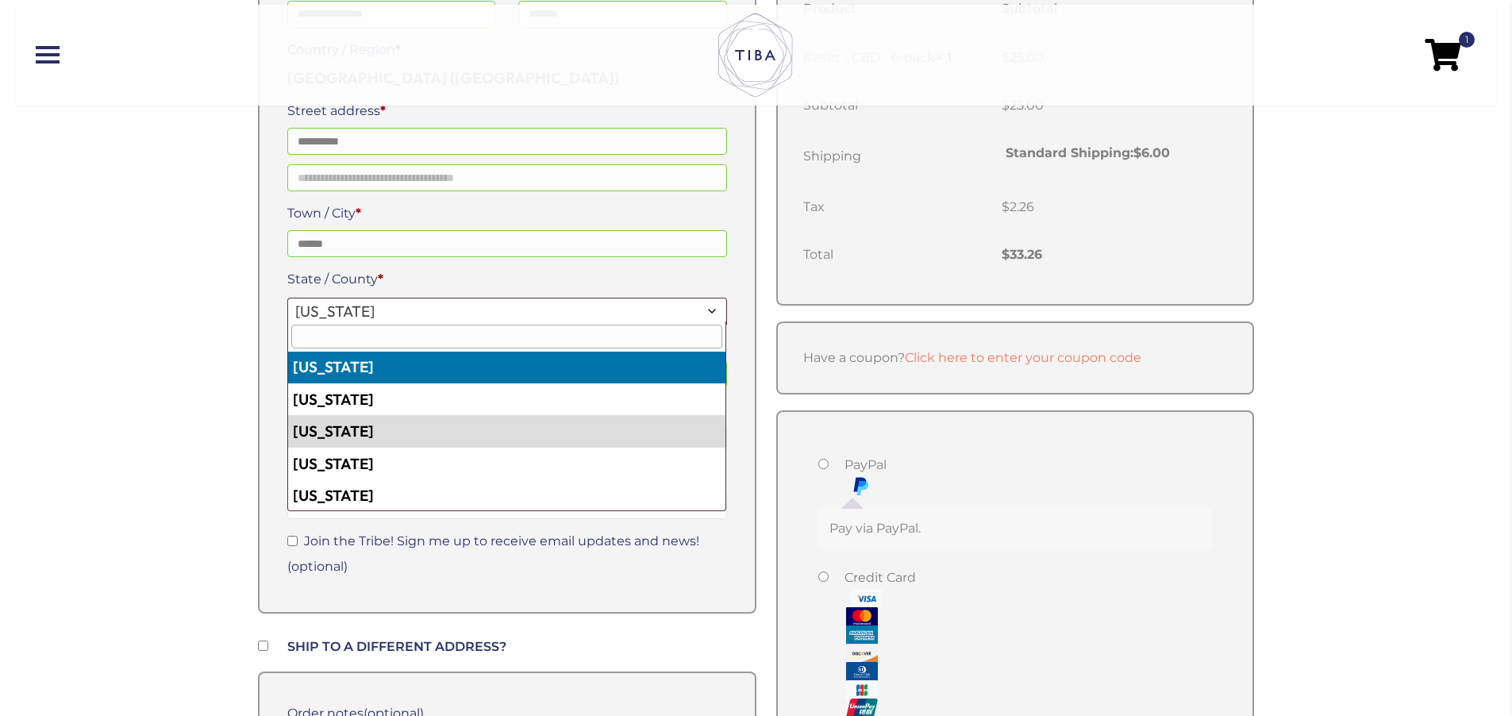
select select "**"
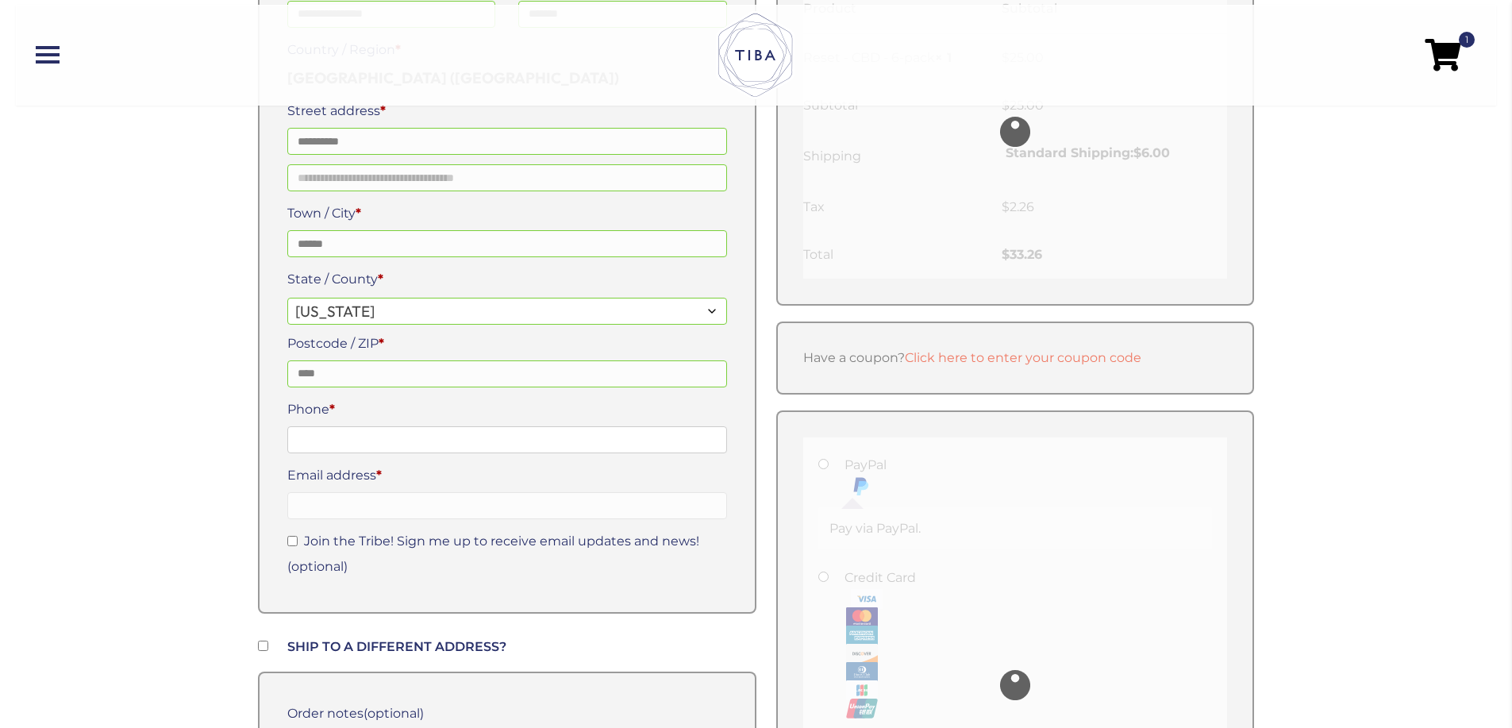
click at [436, 449] on input "Phone *" at bounding box center [507, 439] width 440 height 27
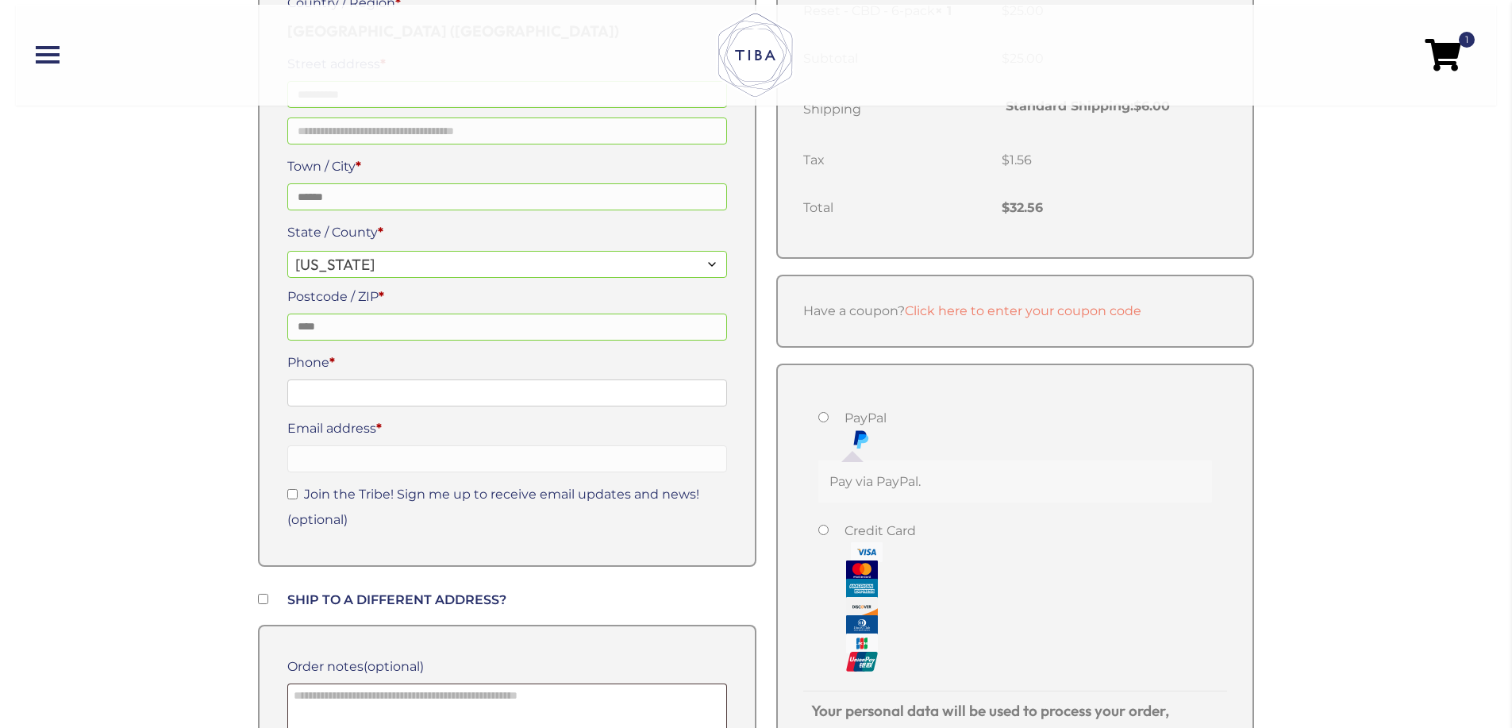
scroll to position [423, 0]
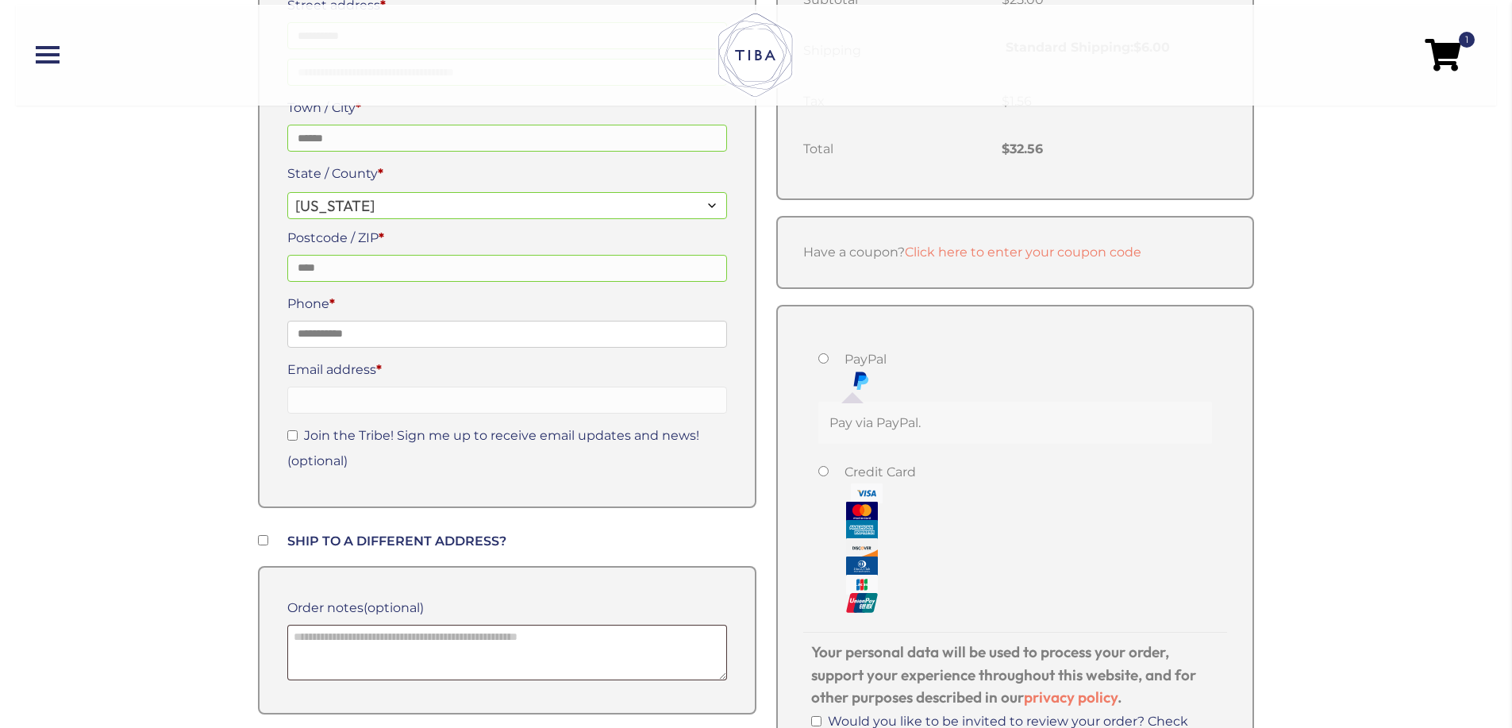
type input "**********"
type input "*"
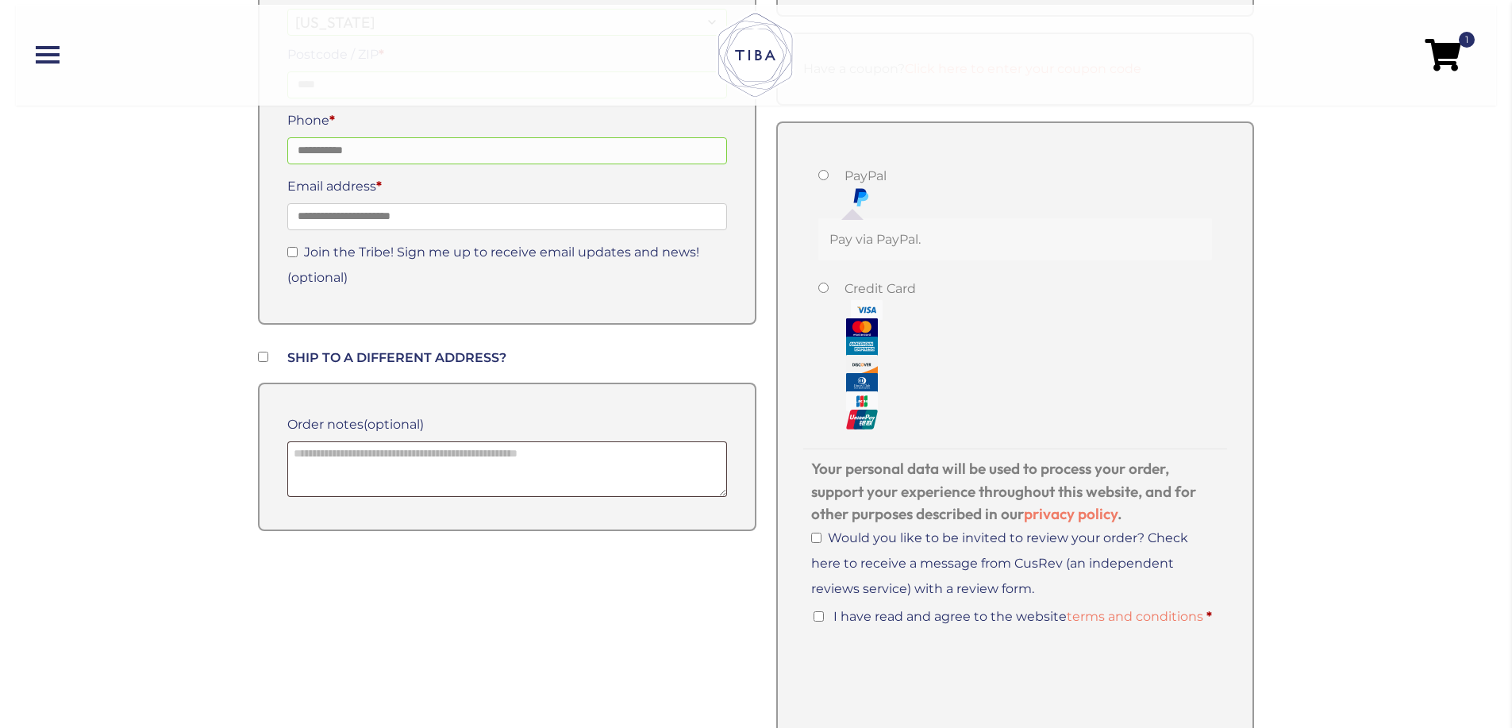
scroll to position [635, 0]
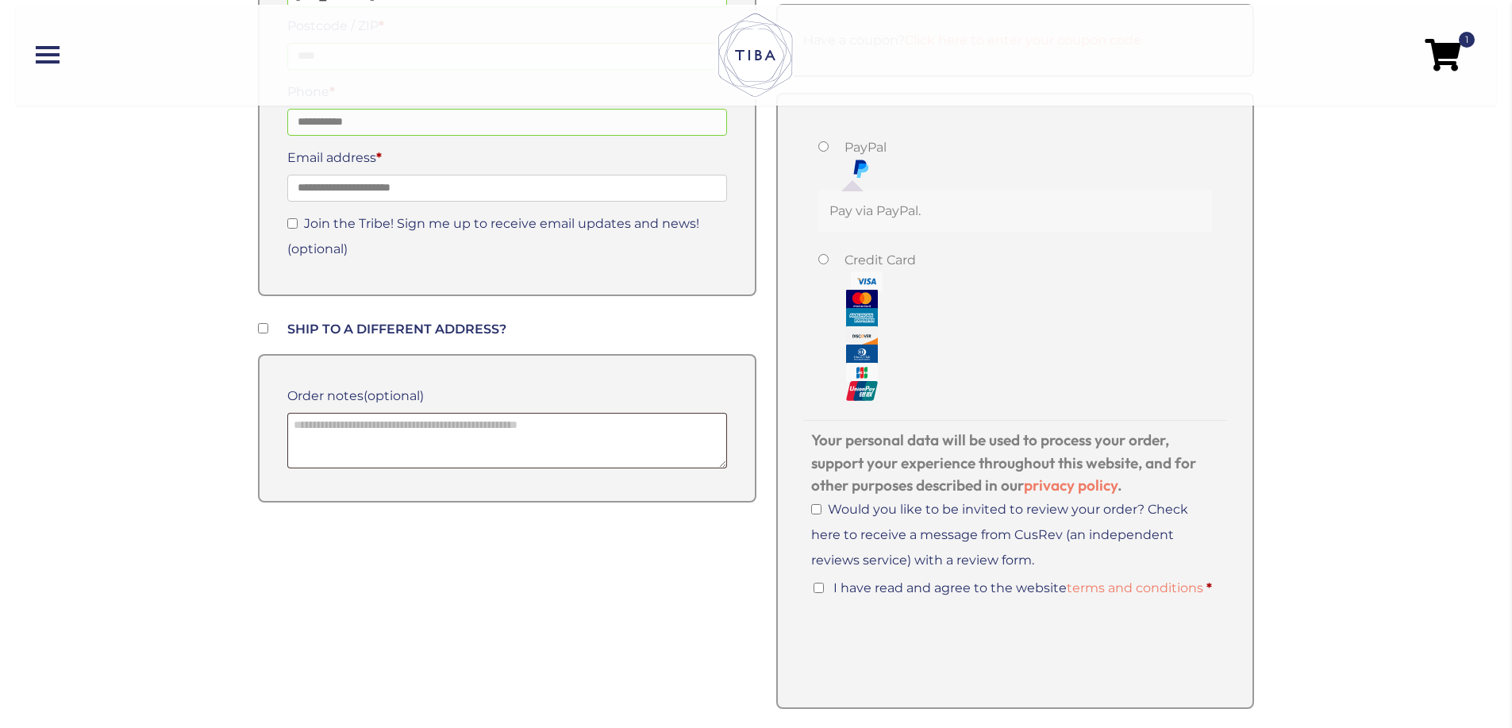
type input "**********"
click at [327, 429] on textarea "Order notes (optional)" at bounding box center [507, 441] width 440 height 56
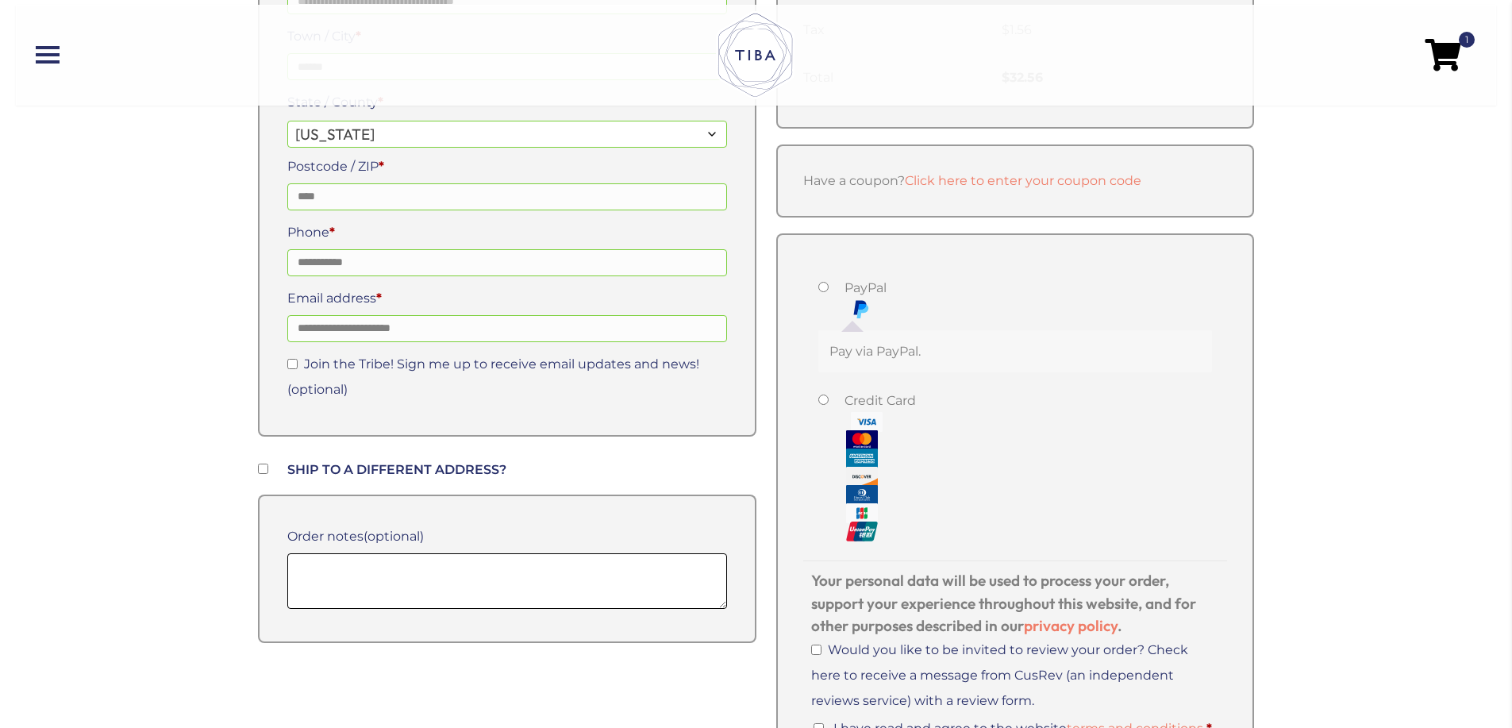
scroll to position [423, 0]
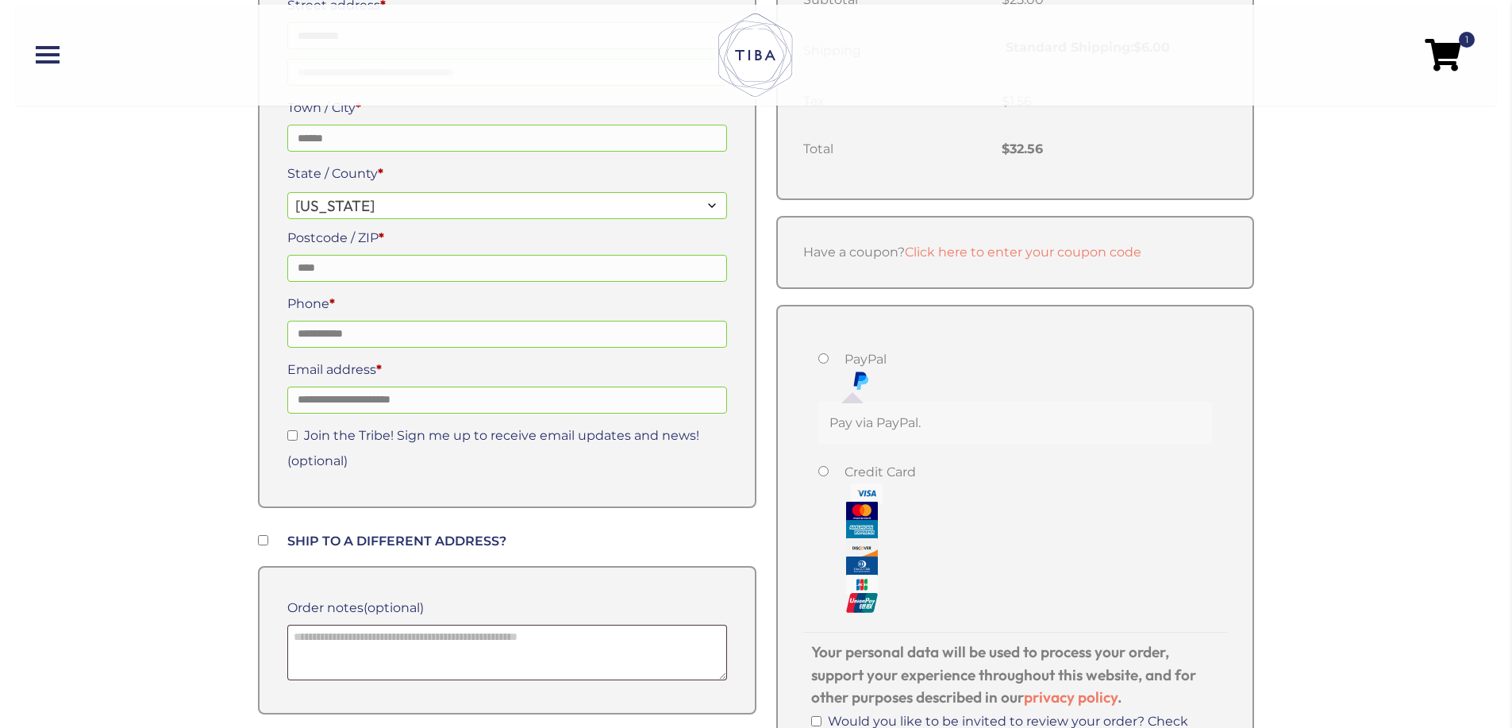
click at [884, 415] on p "Pay via PayPal." at bounding box center [1015, 423] width 371 height 19
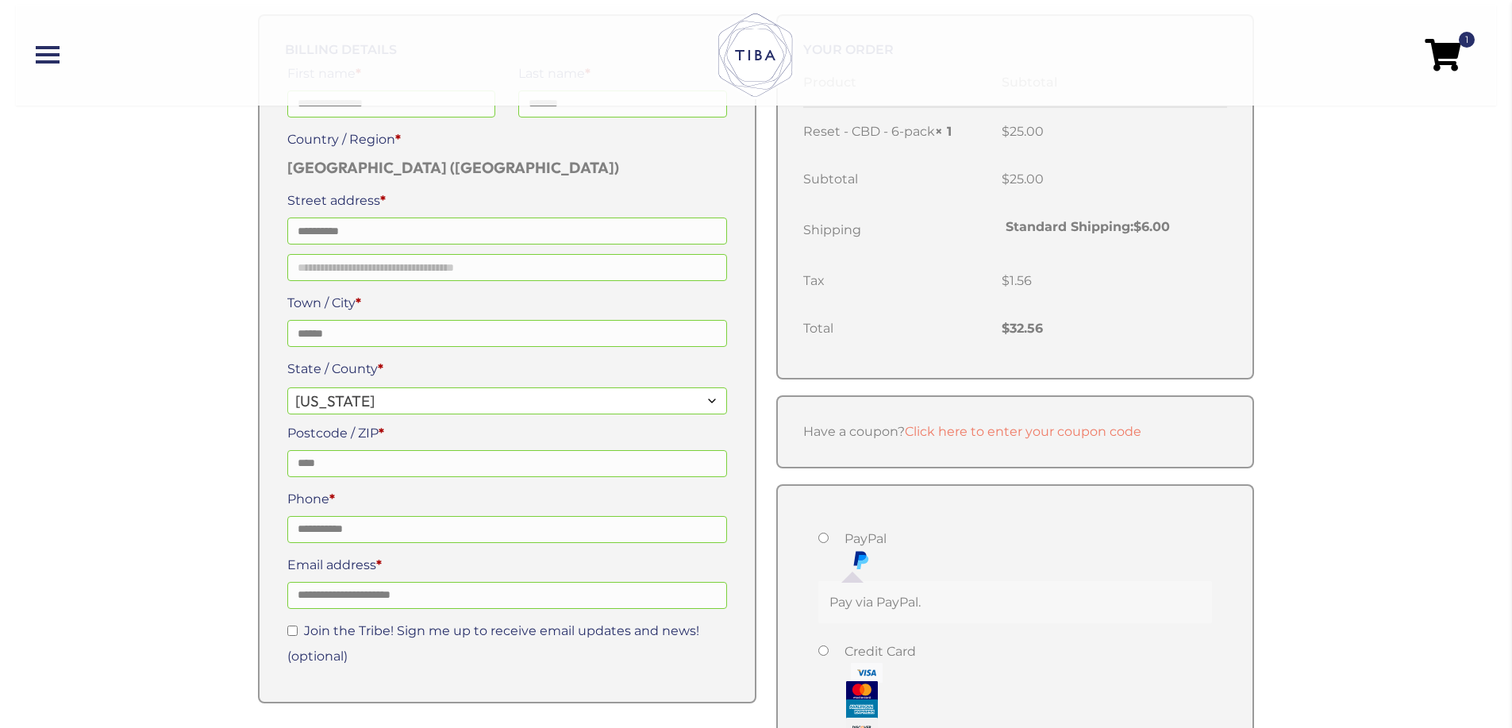
scroll to position [635, 0]
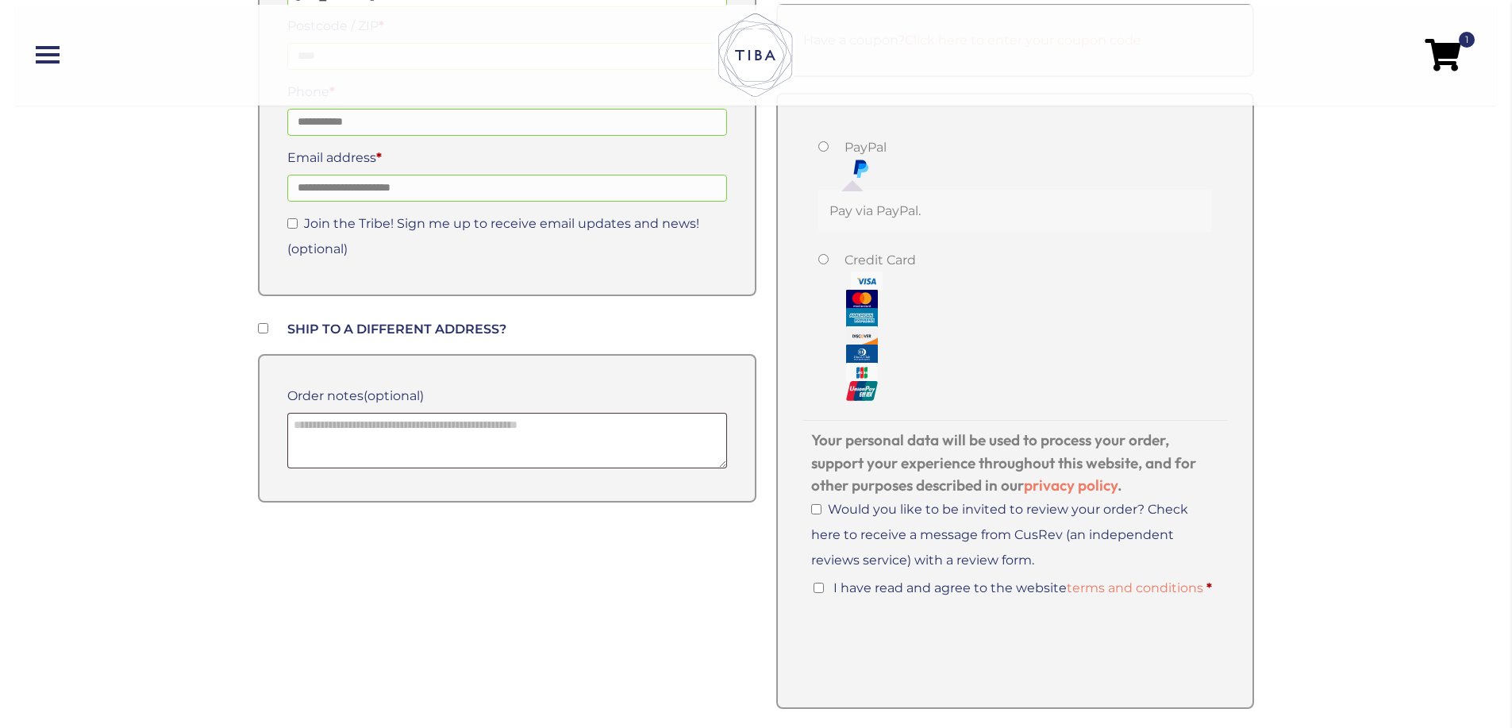
click at [824, 587] on label "I have read and agree to the website terms and conditions *" at bounding box center [1013, 587] width 398 height 15
click at [825, 586] on label "I have read and agree to the website terms and conditions *" at bounding box center [1013, 587] width 398 height 15
click at [780, 565] on div "PayPal Pay via PayPal. Credit Card Pay securely using your credit card. Your pe…" at bounding box center [1015, 401] width 479 height 616
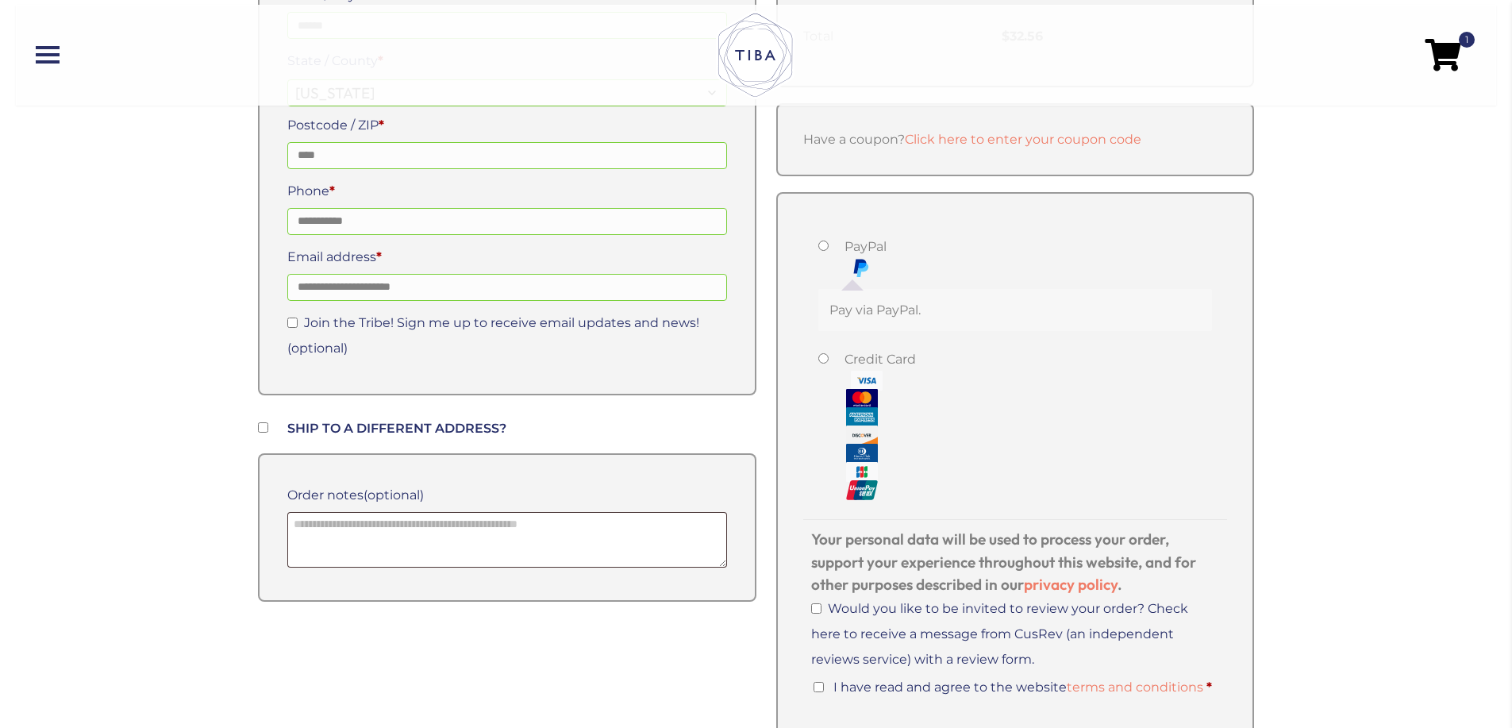
scroll to position [529, 0]
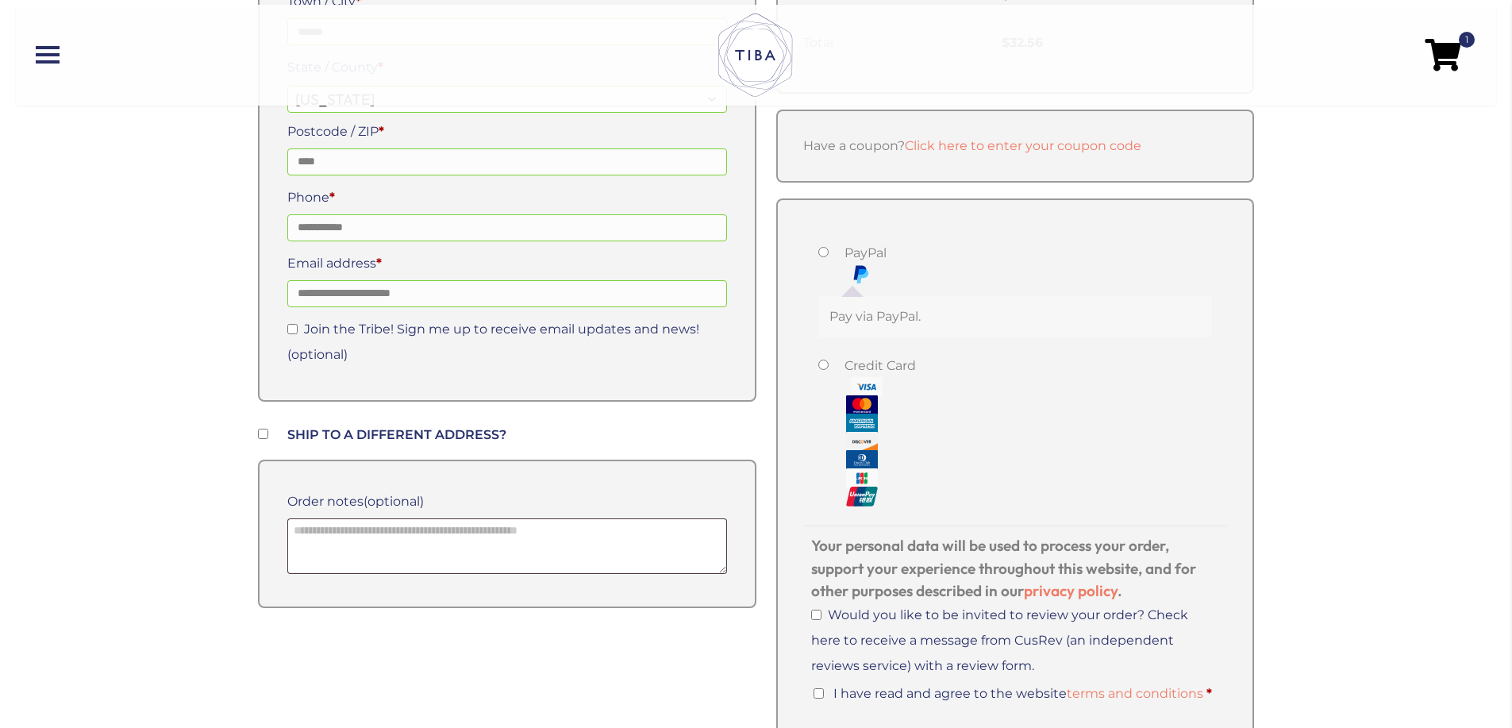
click at [866, 360] on label "Credit Card" at bounding box center [880, 429] width 71 height 153
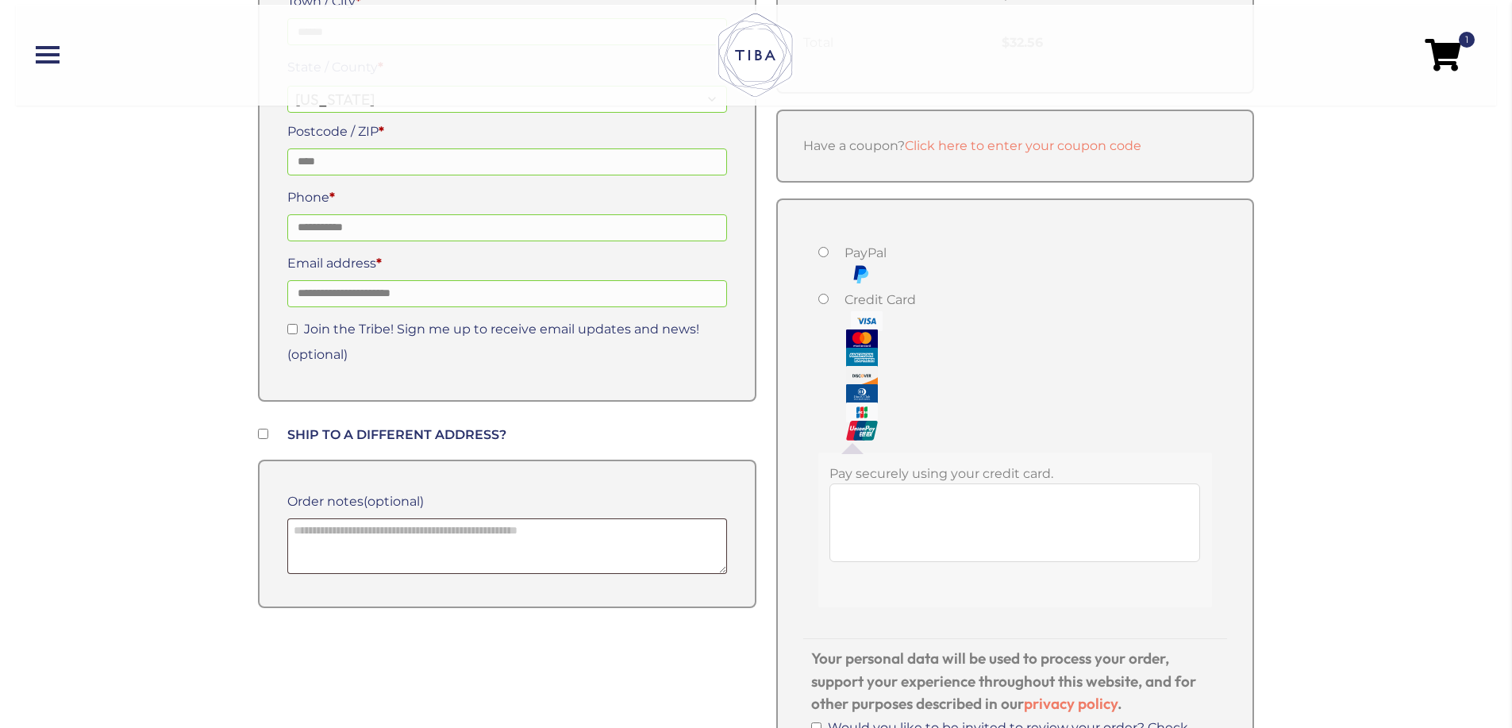
click at [875, 234] on ul "PayPal Pay via PayPal. Credit Card Pay securely using your credit card." at bounding box center [1015, 432] width 425 height 414
click at [863, 248] on label "PayPal" at bounding box center [866, 262] width 42 height 43
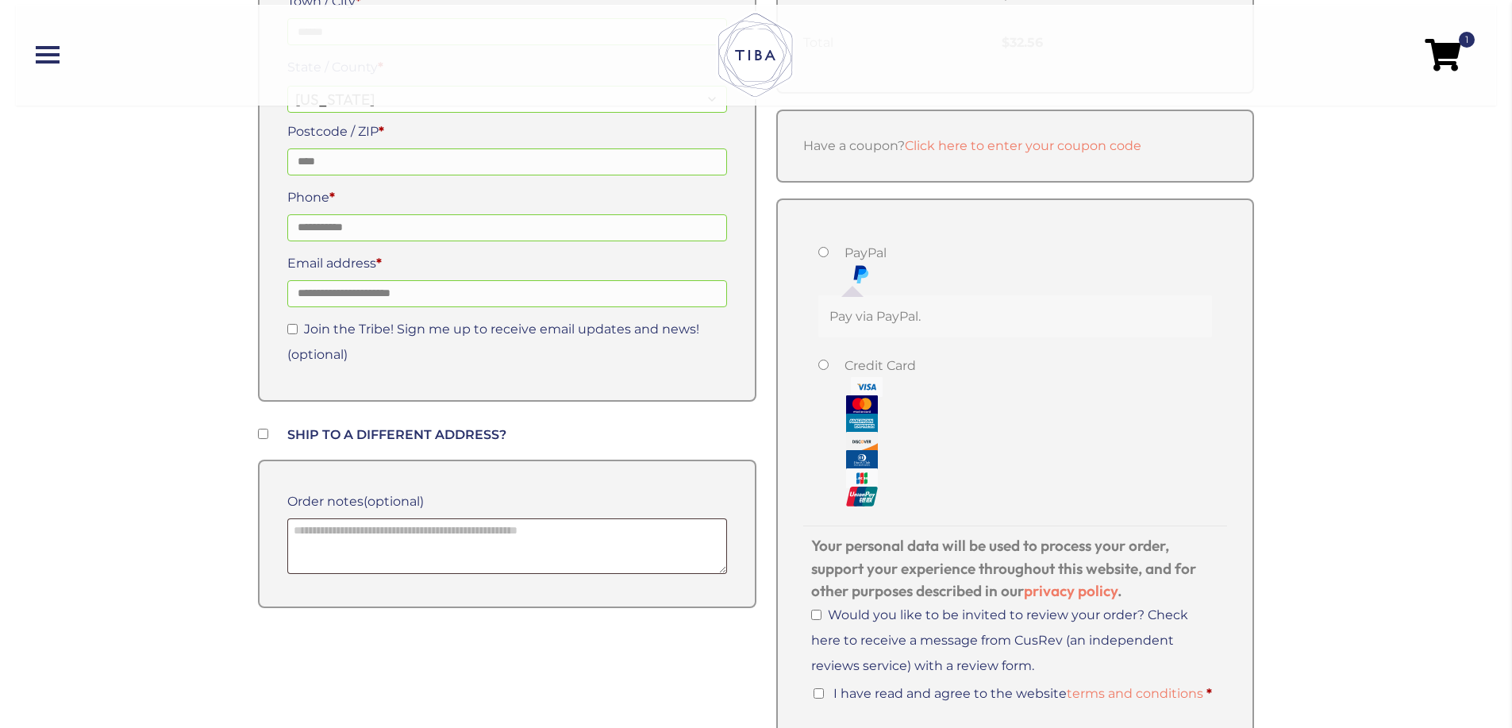
click at [885, 312] on p "Pay via PayPal." at bounding box center [1015, 316] width 371 height 19
drag, startPoint x: 883, startPoint y: 313, endPoint x: 830, endPoint y: 323, distance: 54.2
click at [830, 323] on p "Pay via PayPal." at bounding box center [1015, 316] width 371 height 19
click at [989, 386] on li "Credit Card Pay securely using your credit card." at bounding box center [1015, 431] width 395 height 157
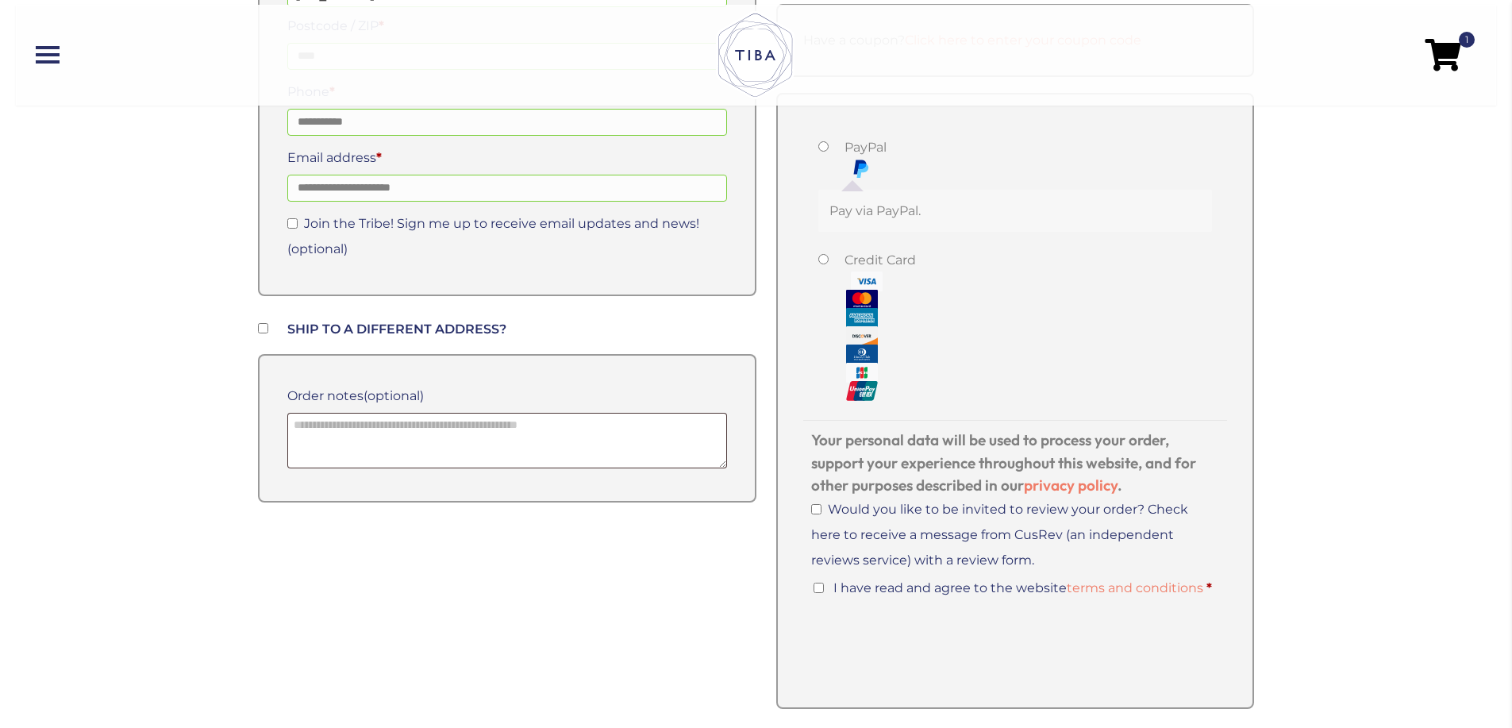
click at [884, 255] on label "Credit Card" at bounding box center [880, 324] width 71 height 153
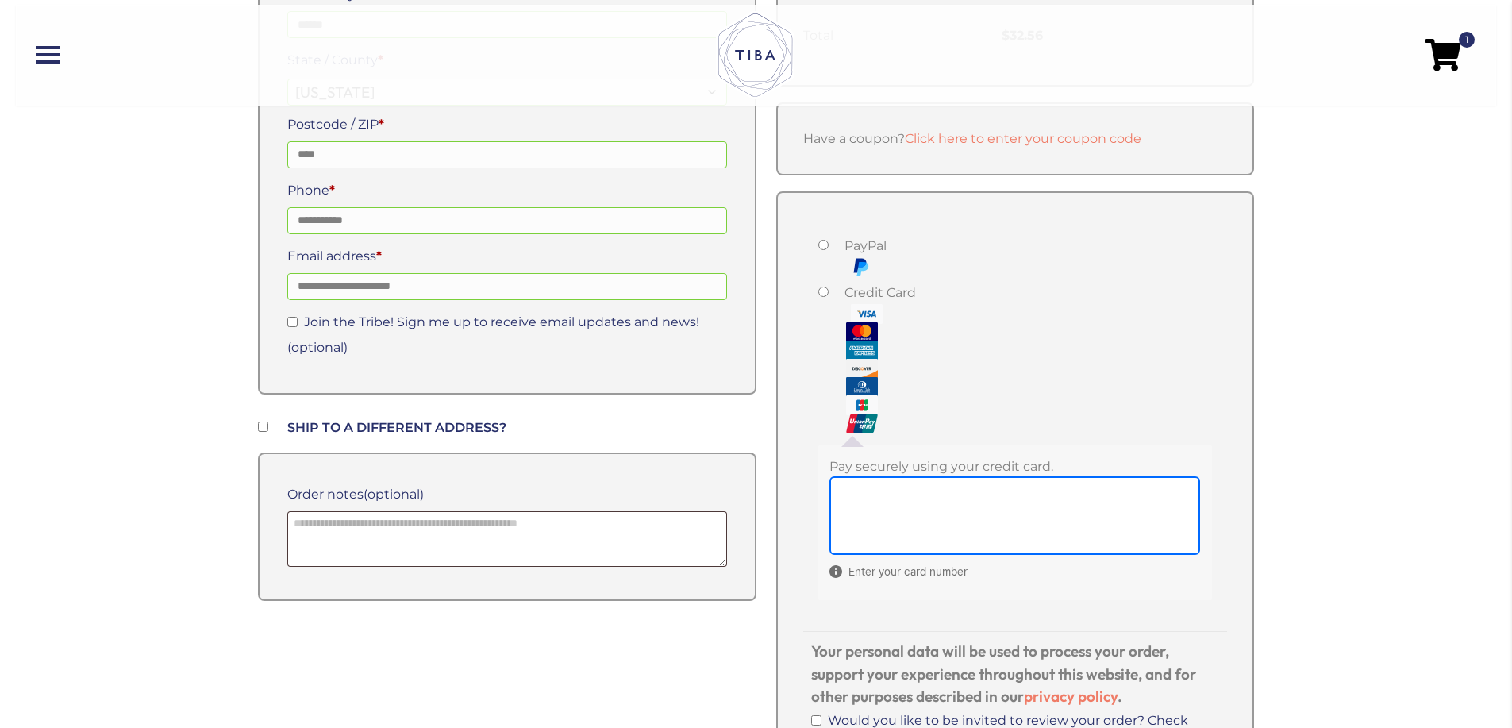
scroll to position [0, 0]
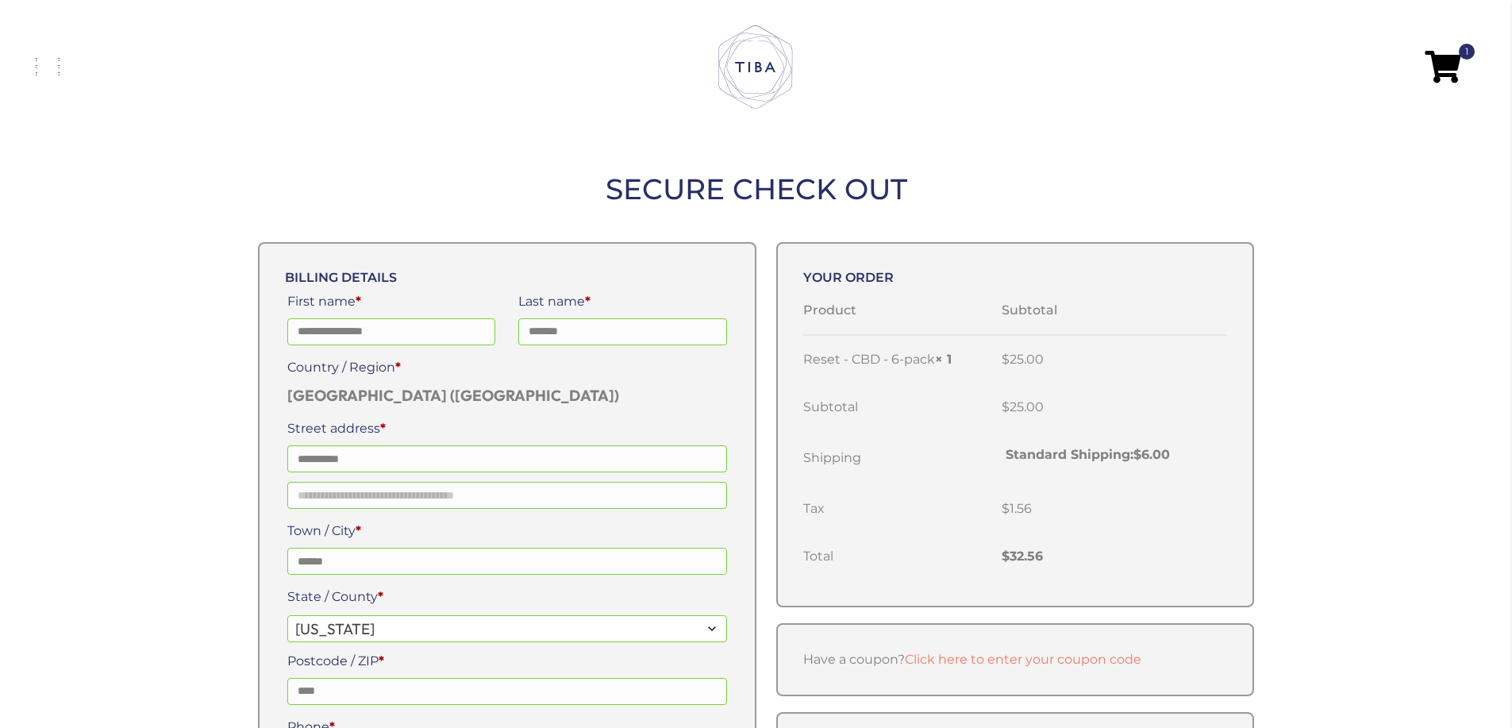
click at [40, 61] on link at bounding box center [276, 66] width 480 height 17
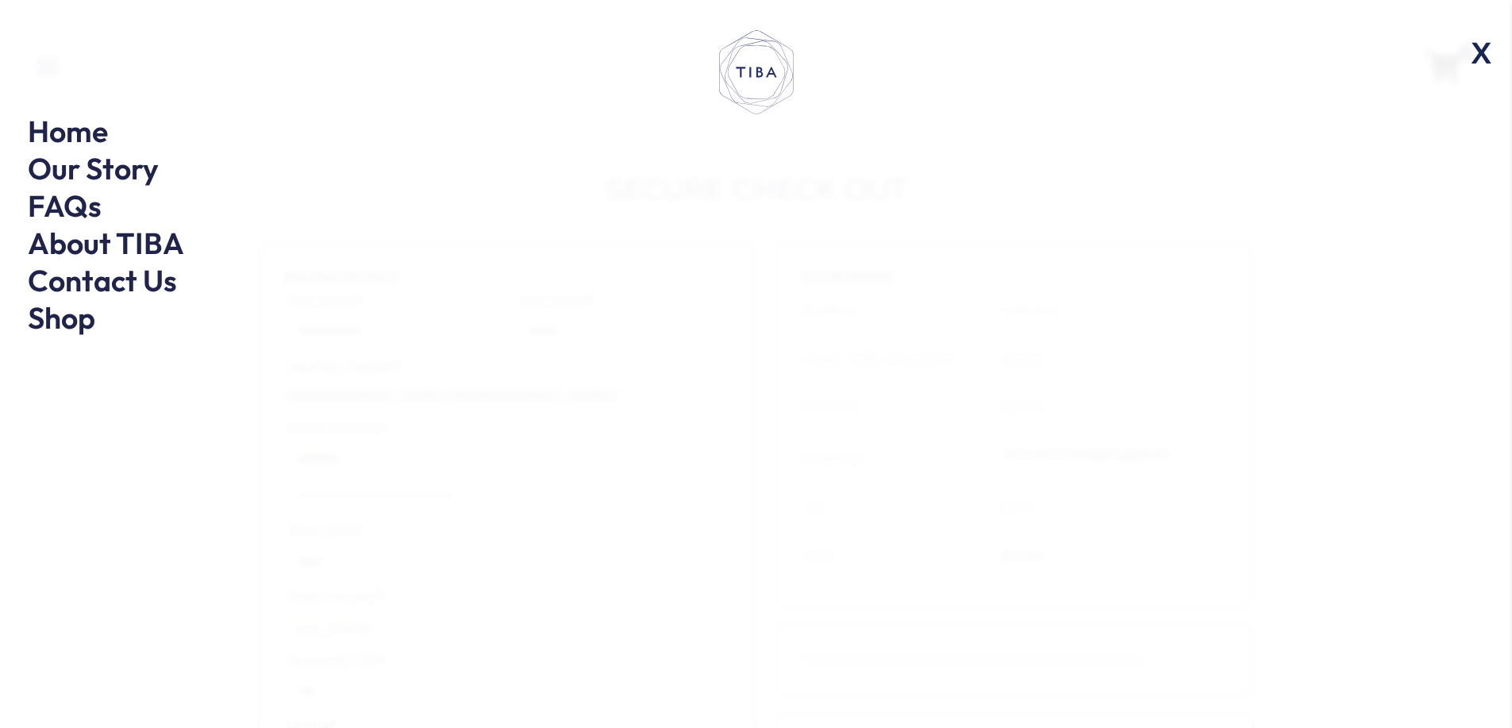
click at [1495, 48] on span "X" at bounding box center [1481, 53] width 41 height 50
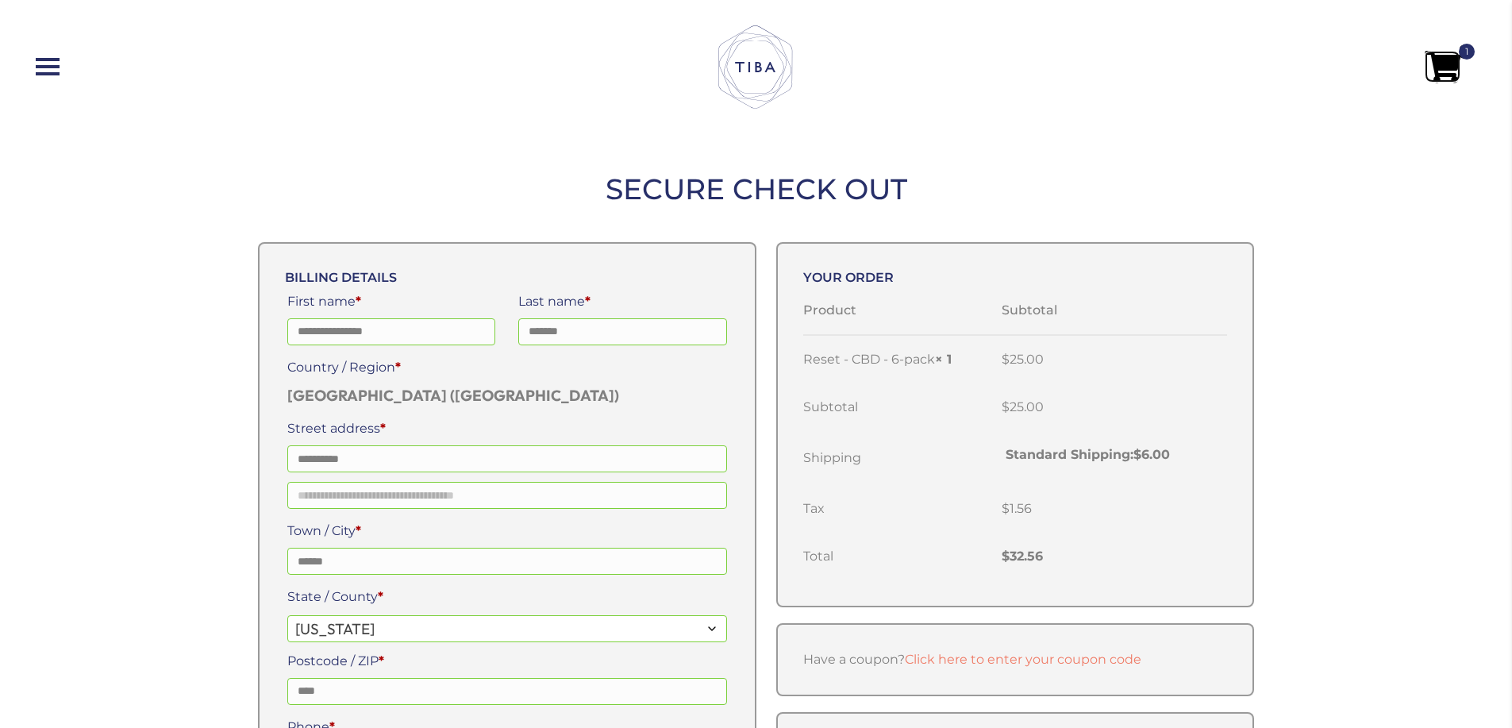
click at [1459, 58] on span at bounding box center [1443, 67] width 36 height 32
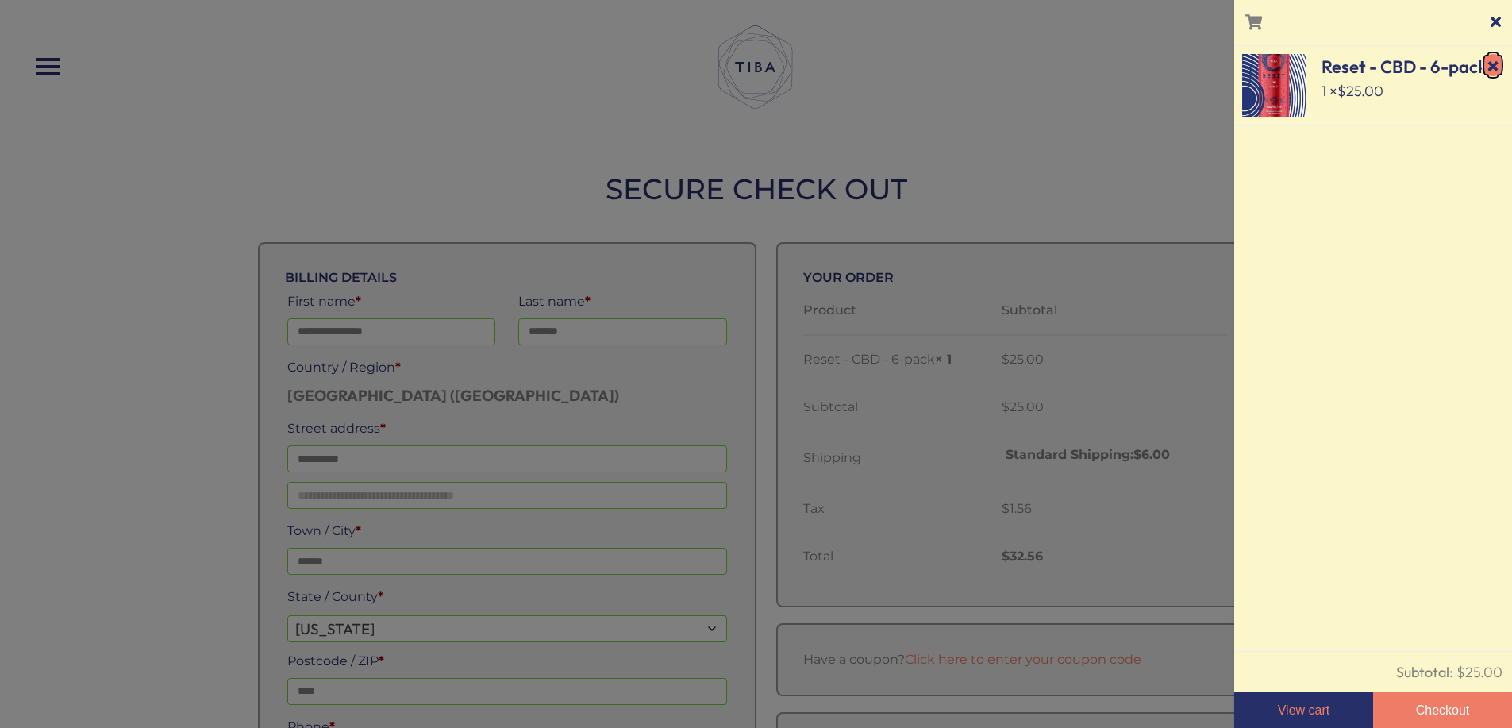
click at [1493, 65] on link "×" at bounding box center [1493, 65] width 23 height 23
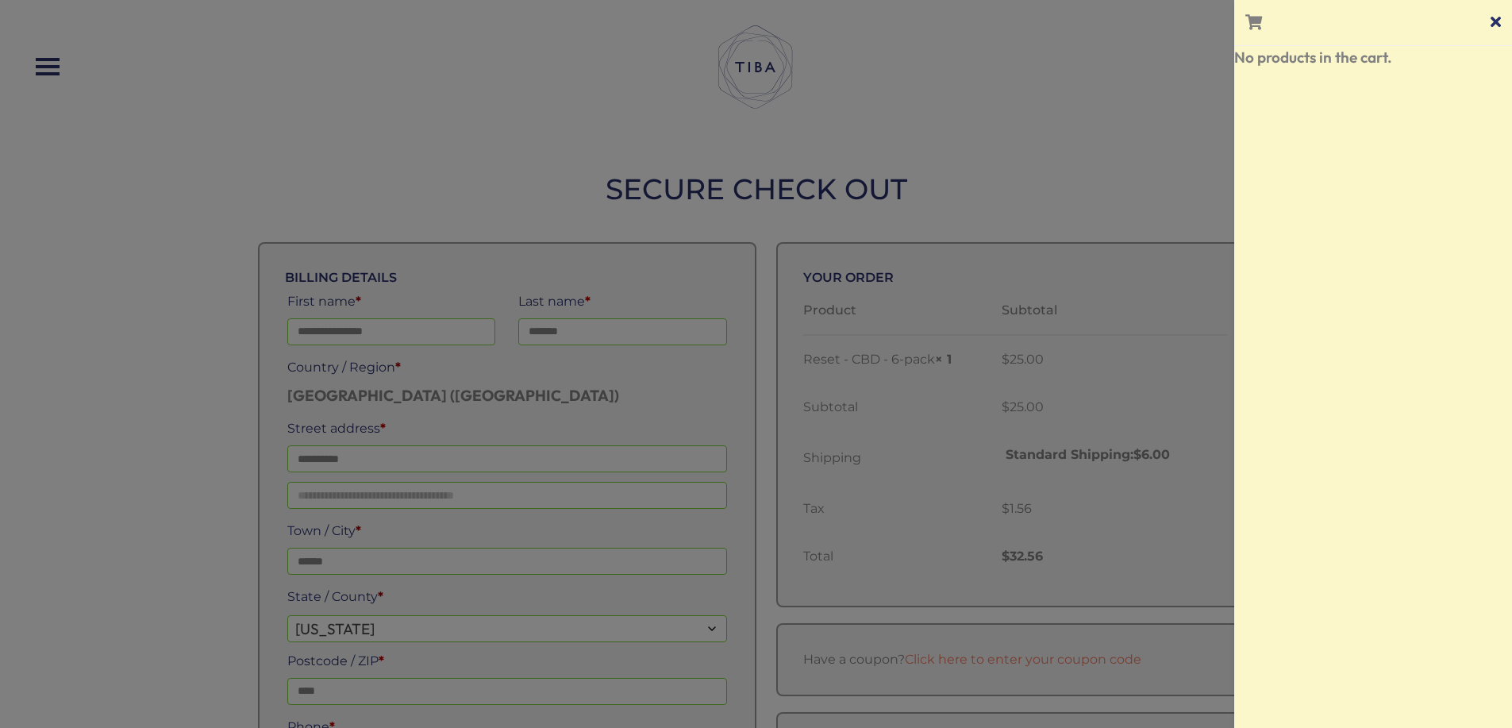
click at [1493, 21] on span at bounding box center [1496, 21] width 10 height 15
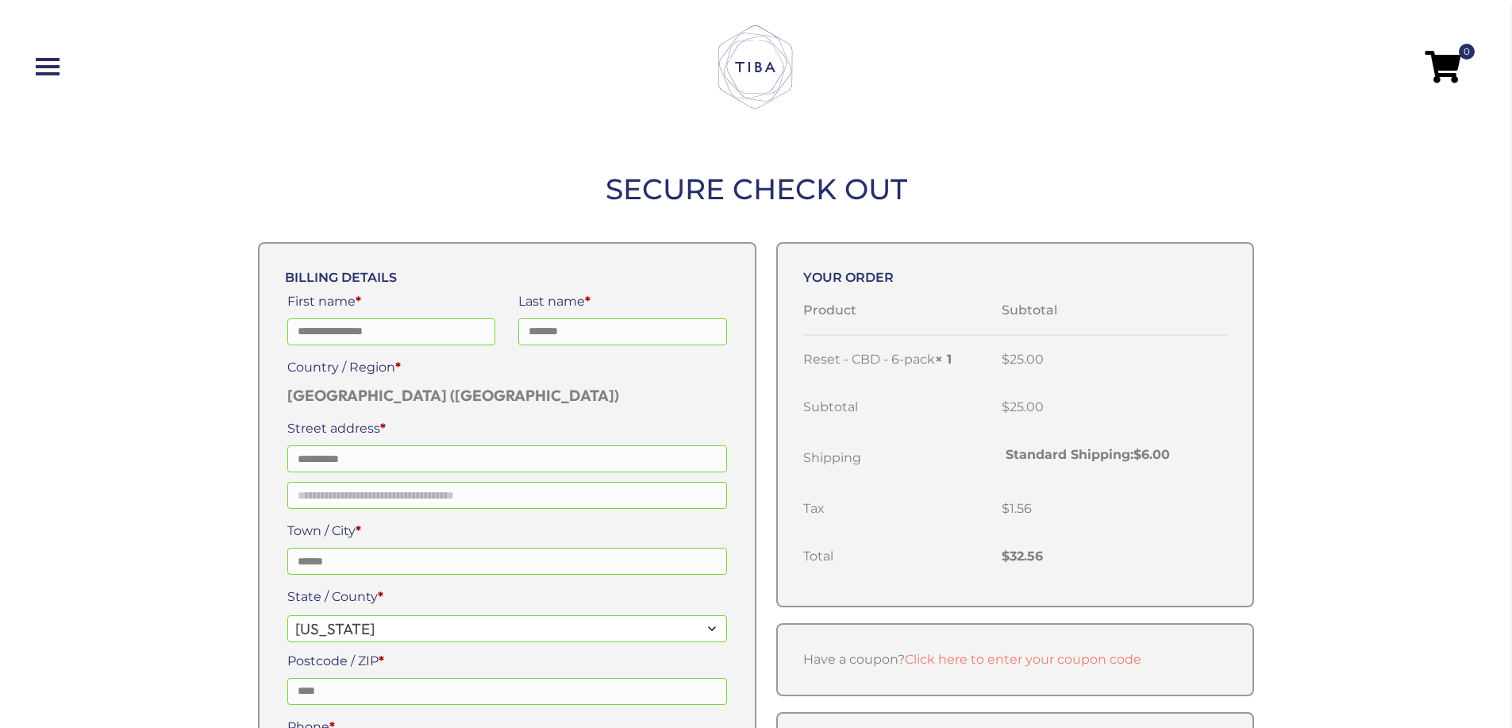
click at [57, 92] on nav "0" at bounding box center [756, 67] width 1480 height 101
drag, startPoint x: 53, startPoint y: 71, endPoint x: 159, endPoint y: 2, distance: 126.2
click at [53, 70] on link at bounding box center [276, 66] width 480 height 17
